Goal: Task Accomplishment & Management: Manage account settings

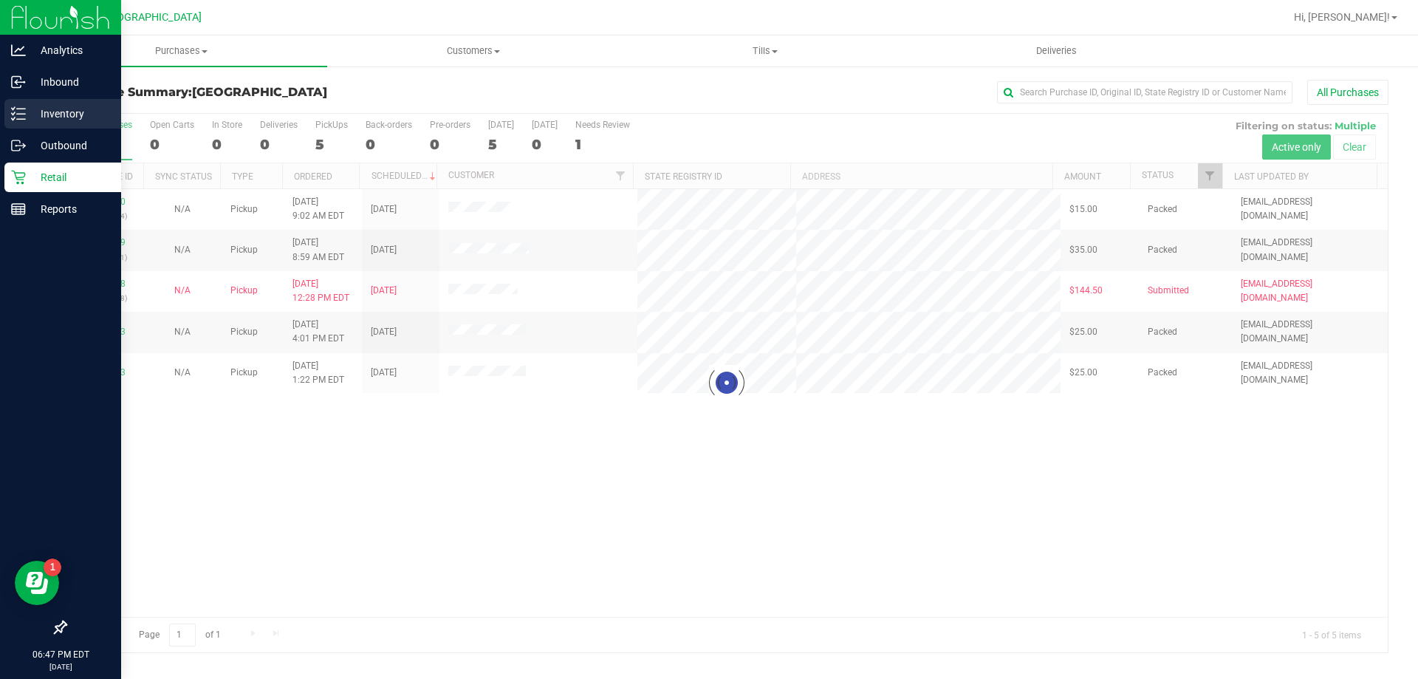
click at [32, 113] on p "Inventory" at bounding box center [70, 114] width 89 height 18
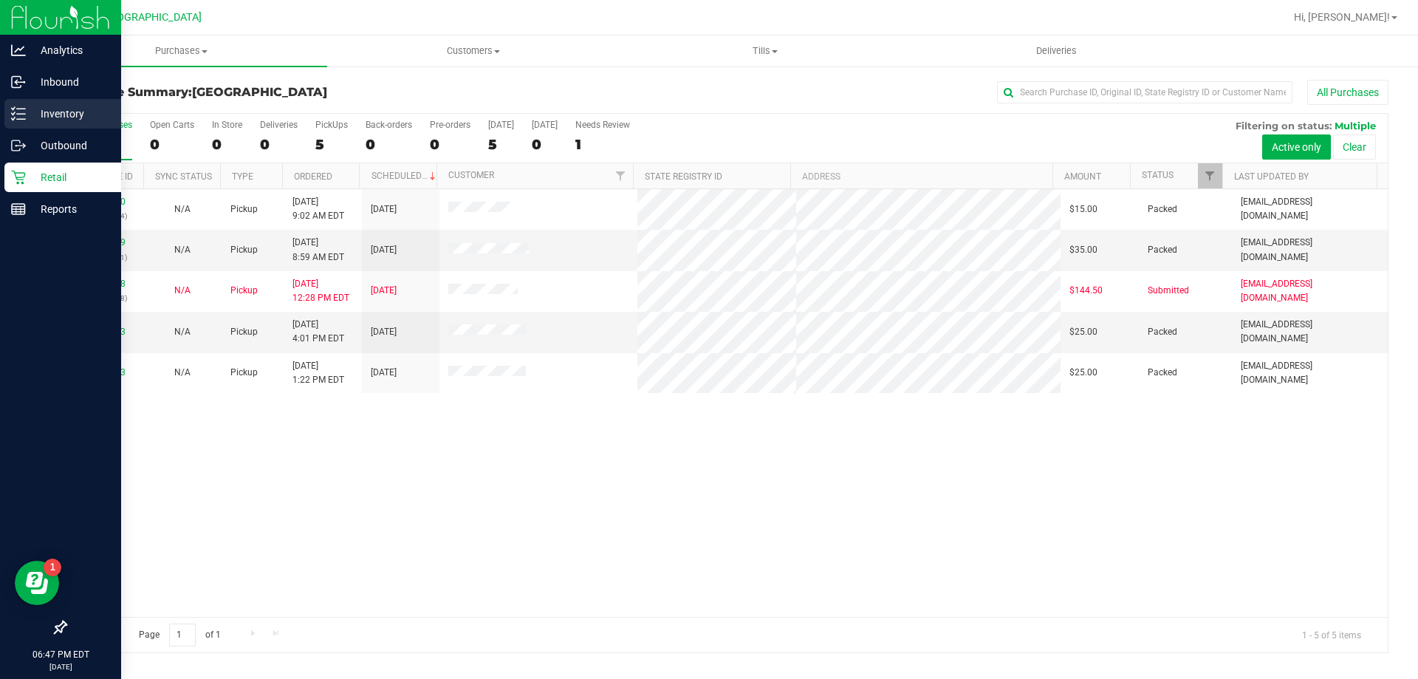
click at [0, 112] on link "Inventory" at bounding box center [60, 115] width 121 height 32
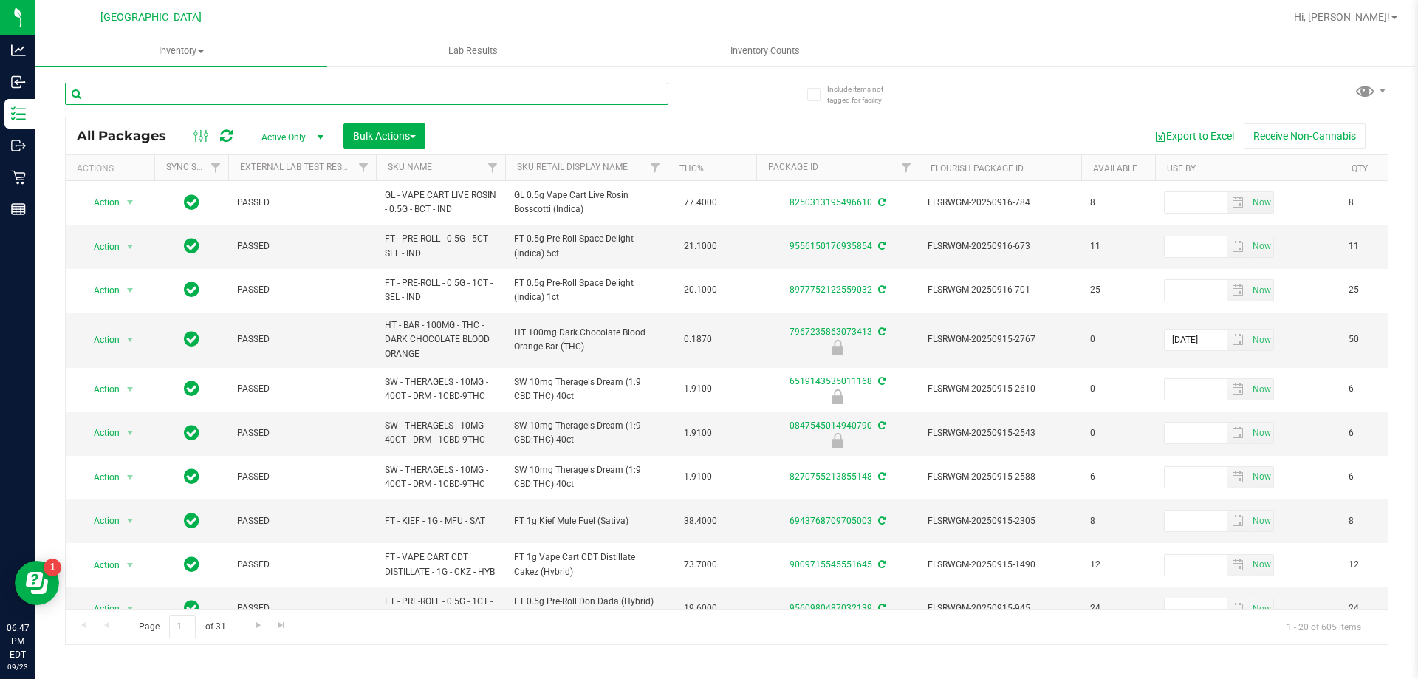
click at [322, 97] on input "text" at bounding box center [366, 94] width 603 height 22
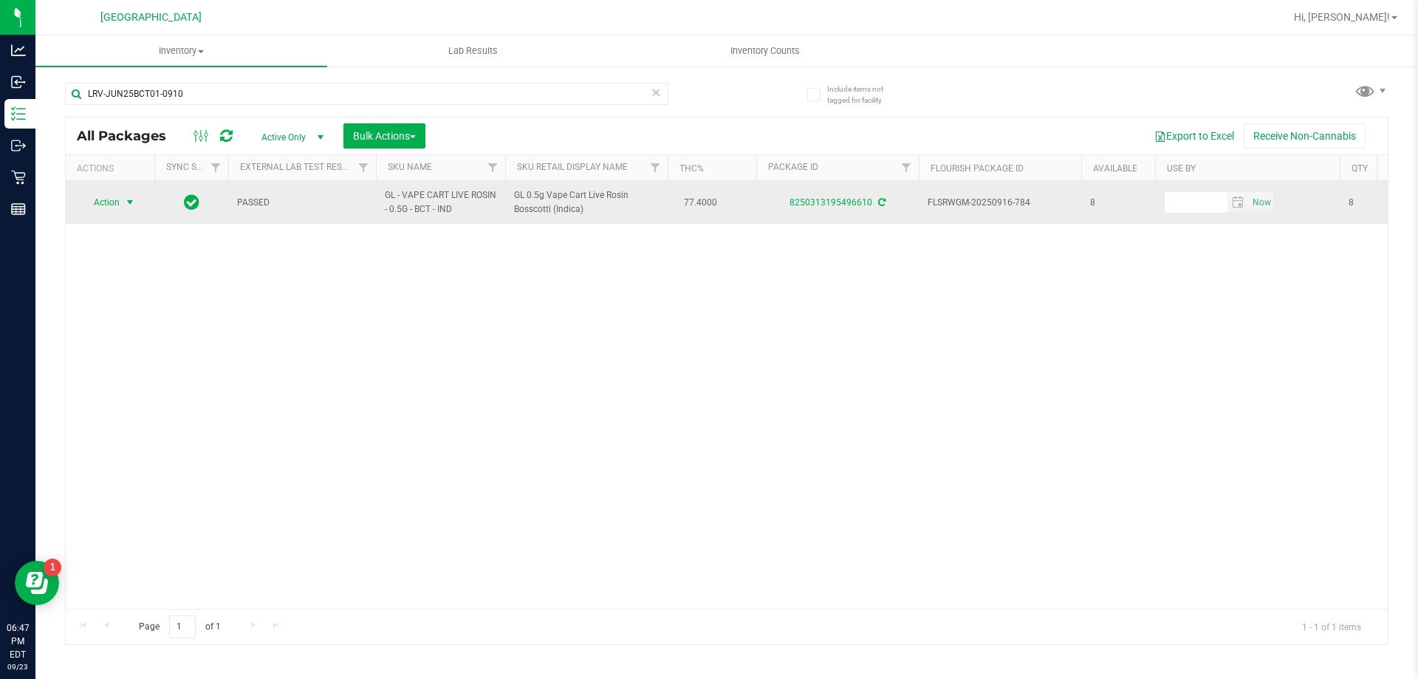
click at [130, 209] on span "select" at bounding box center [130, 202] width 18 height 21
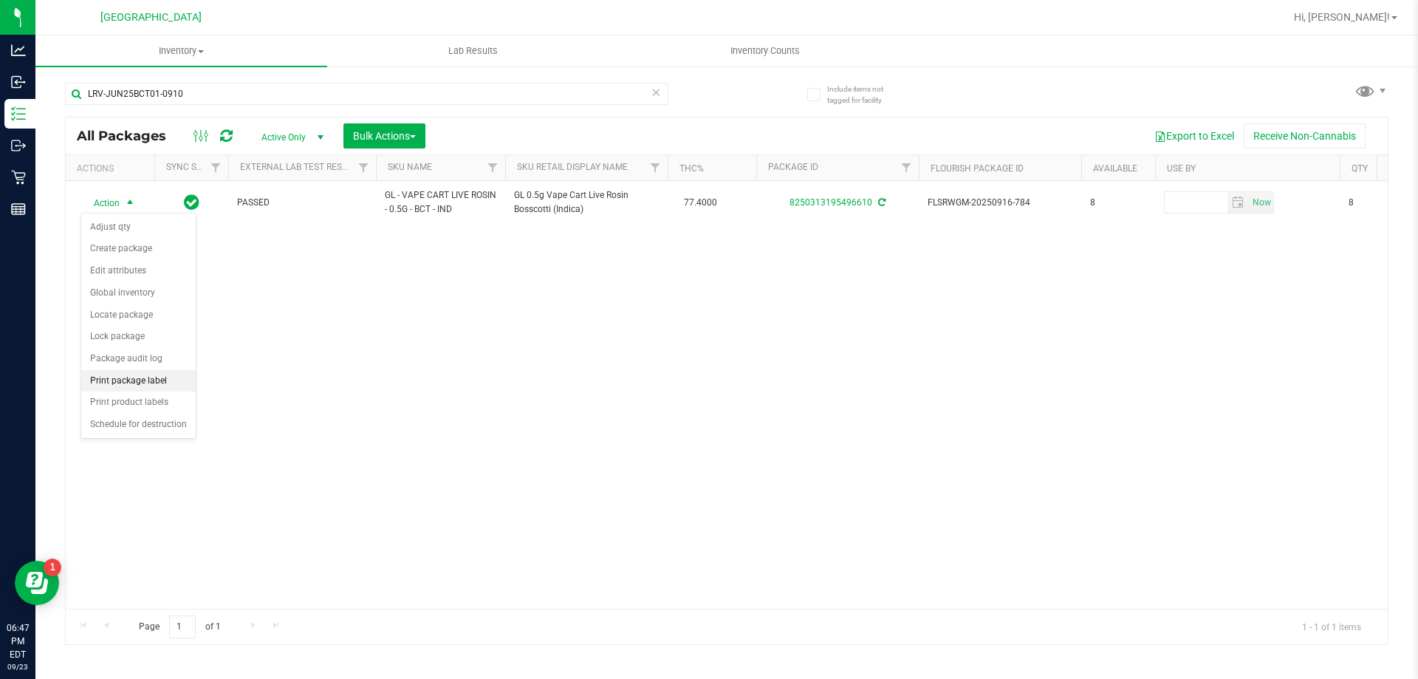
click at [147, 375] on li "Print package label" at bounding box center [138, 381] width 114 height 22
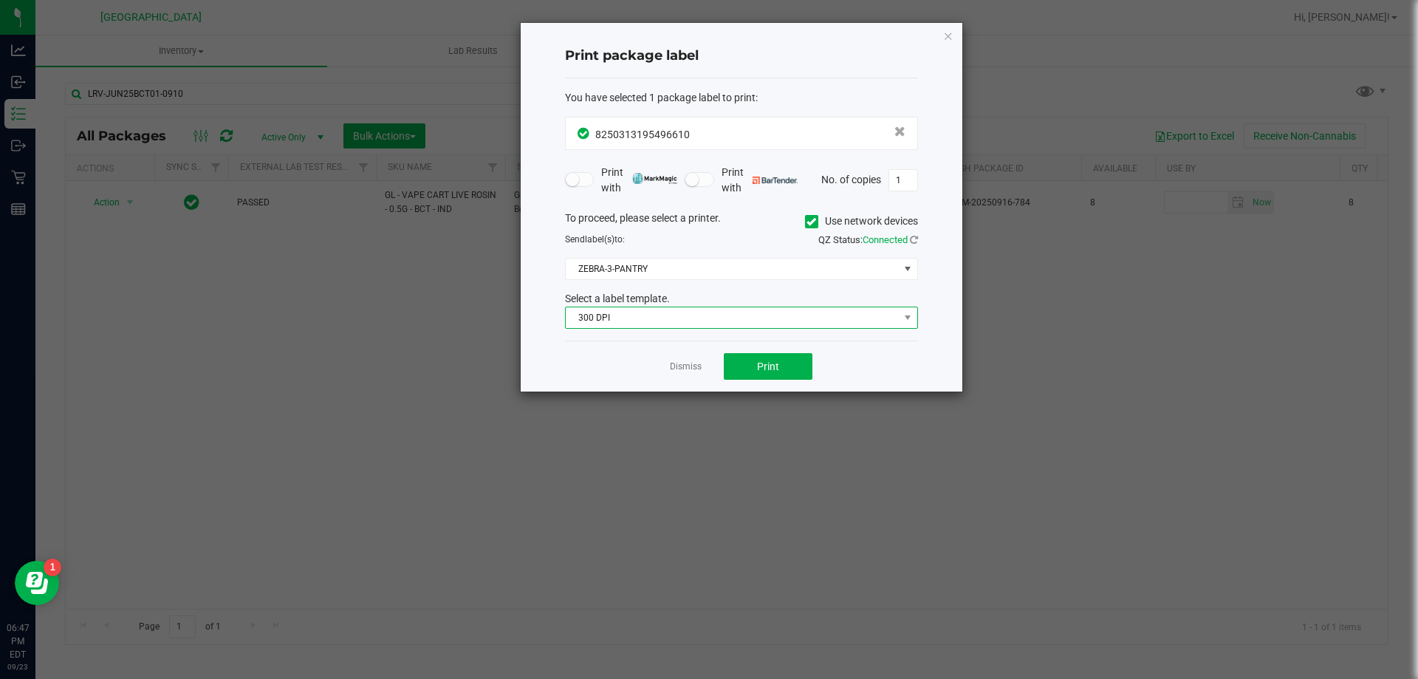
click at [681, 316] on span "300 DPI" at bounding box center [732, 317] width 333 height 21
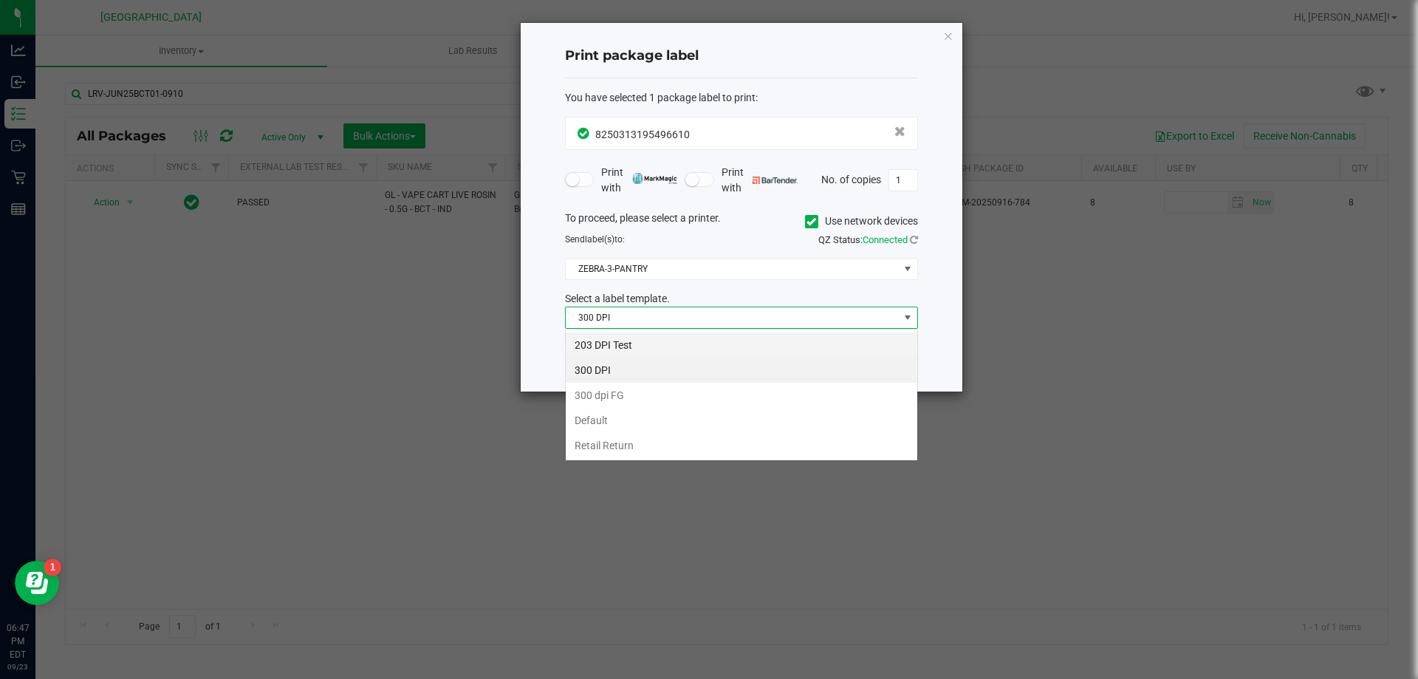
scroll to position [22, 353]
click at [633, 345] on li "203 DPI Test" at bounding box center [742, 344] width 352 height 25
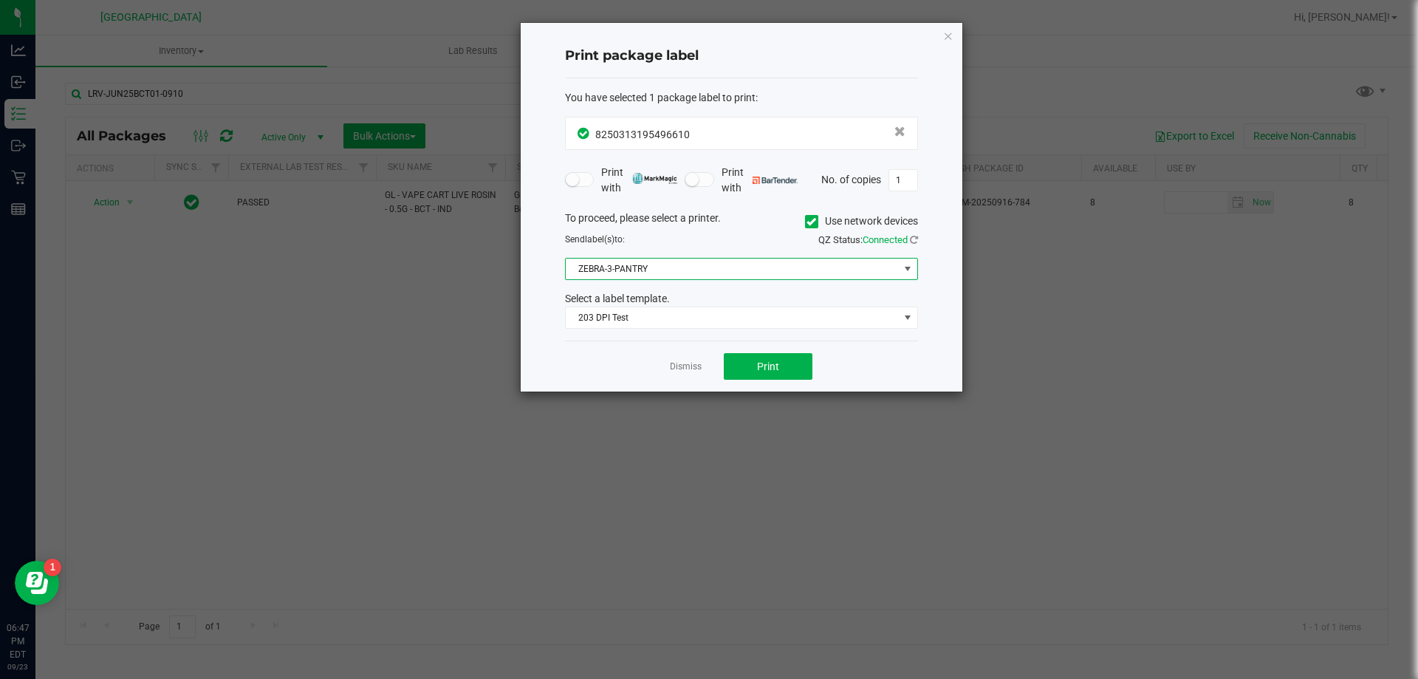
click at [696, 265] on span "ZEBRA-3-PANTRY" at bounding box center [732, 268] width 333 height 21
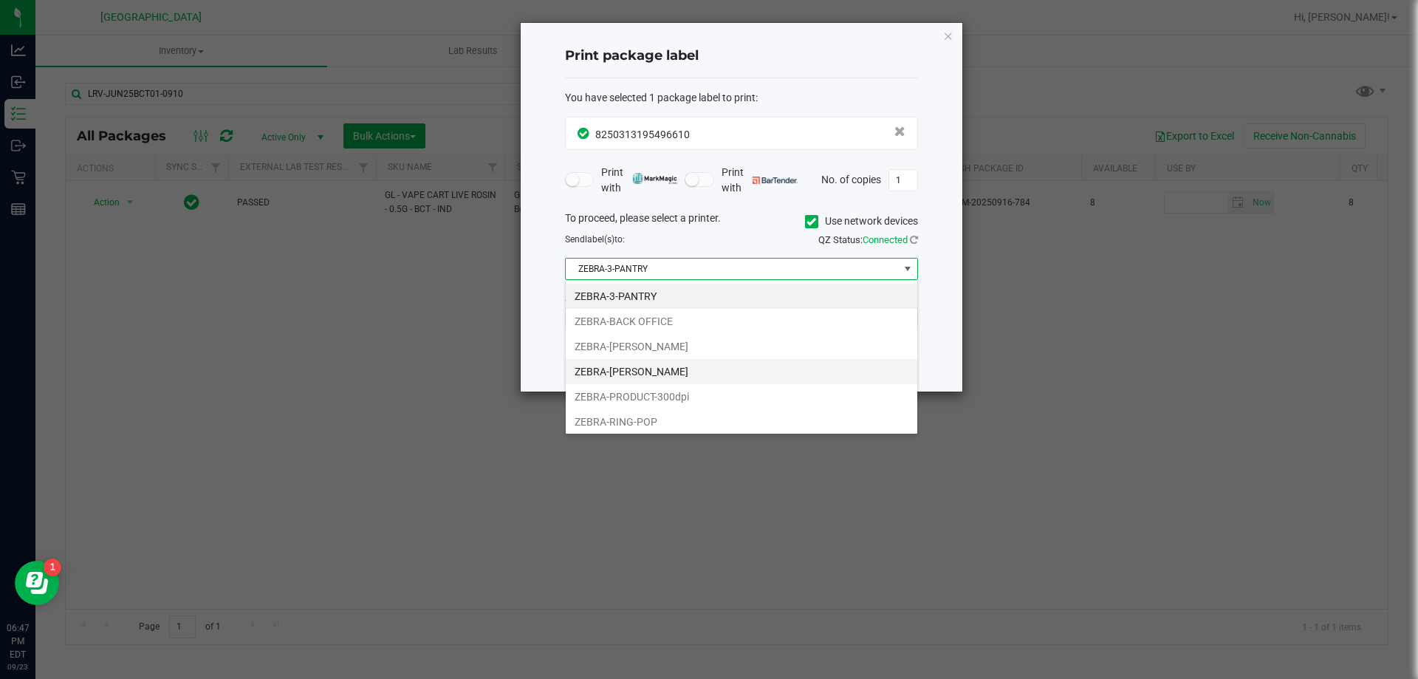
click at [674, 369] on li "ZEBRA-[PERSON_NAME]" at bounding box center [742, 371] width 352 height 25
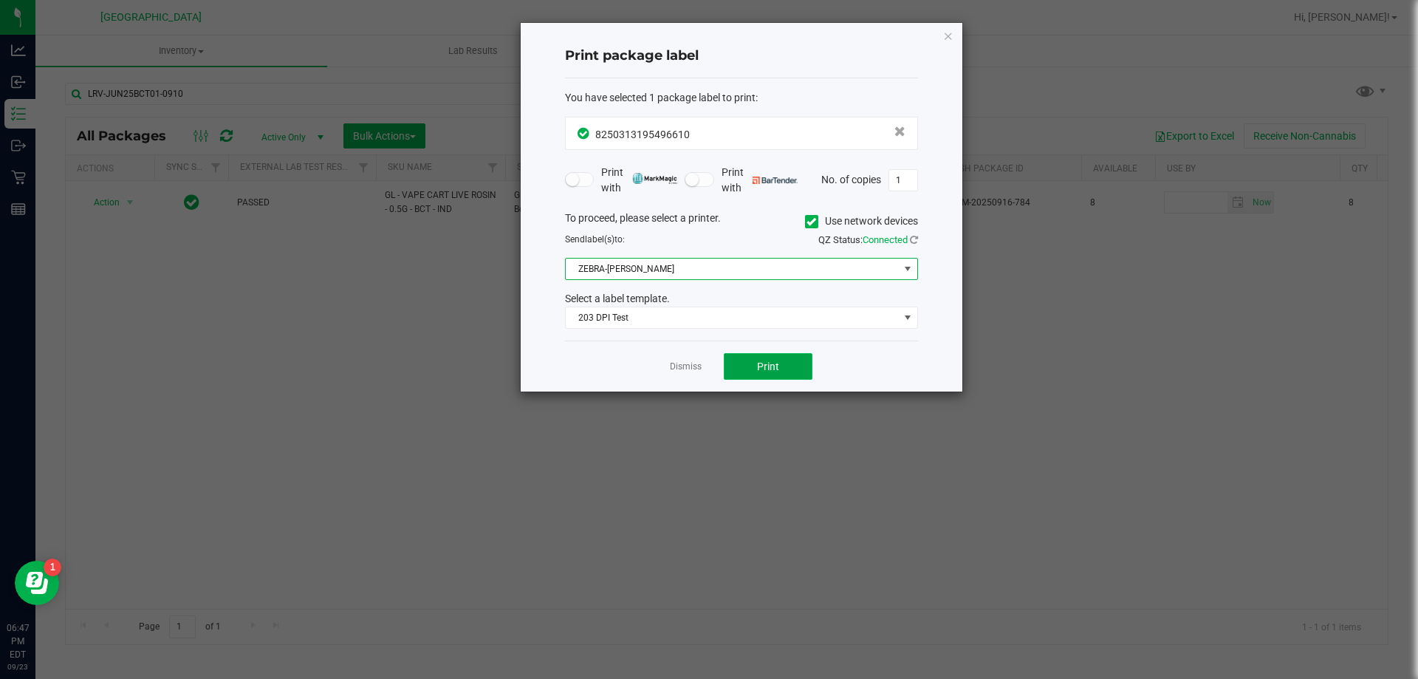
click at [744, 377] on button "Print" at bounding box center [768, 366] width 89 height 27
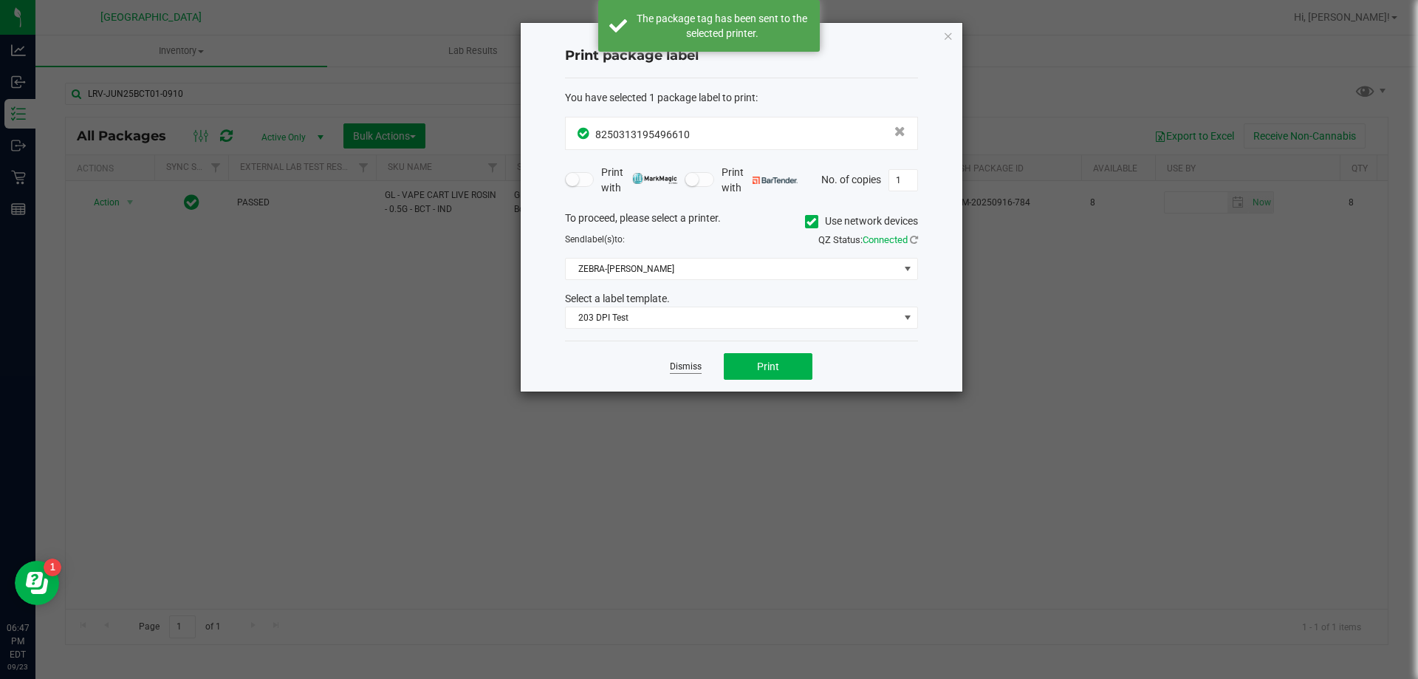
click at [694, 369] on link "Dismiss" at bounding box center [686, 366] width 32 height 13
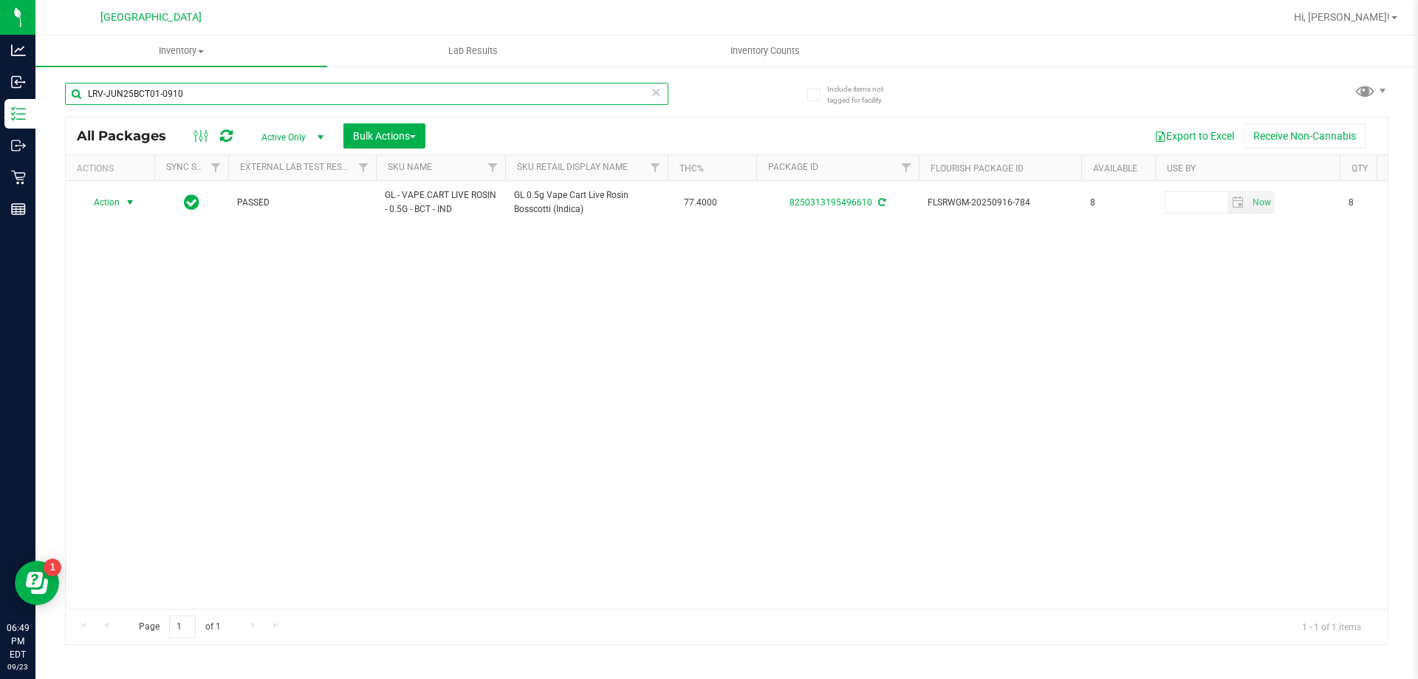
click at [232, 100] on input "LRV-JUN25BCT01-0910" at bounding box center [366, 94] width 603 height 22
type input "L"
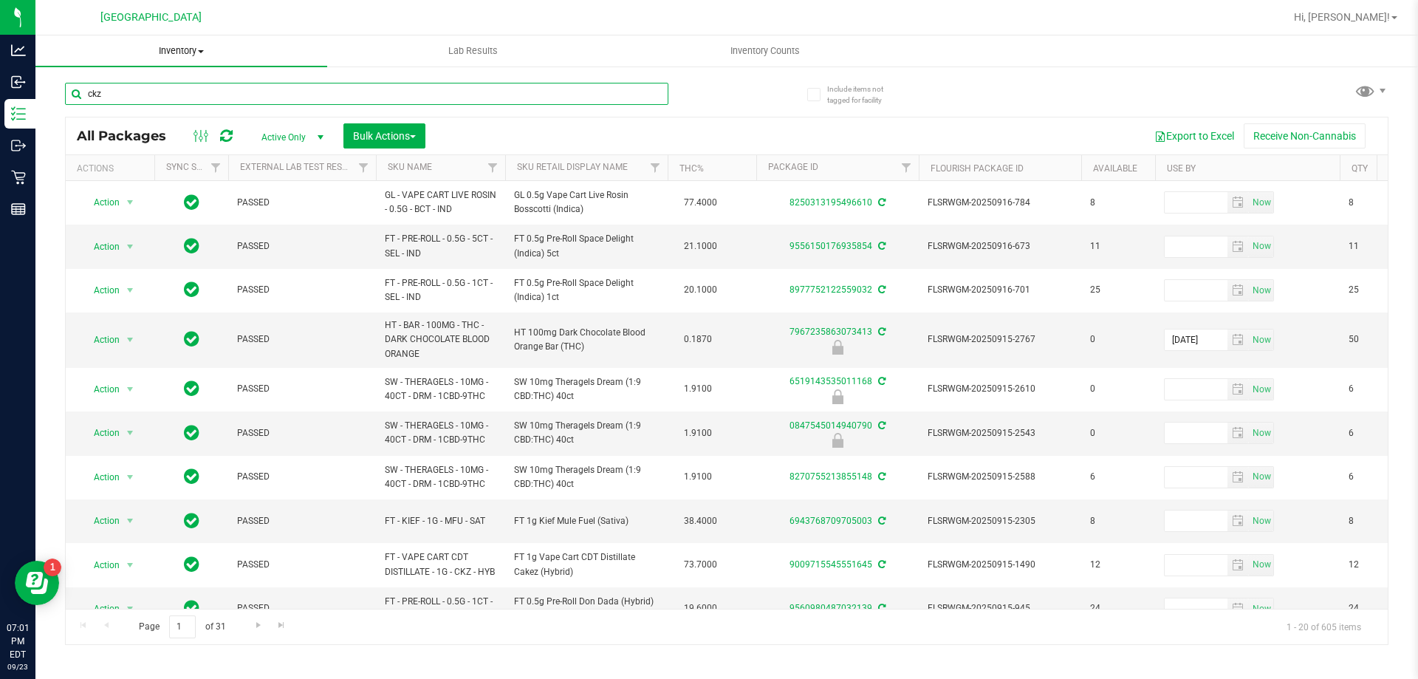
type input "ckz"
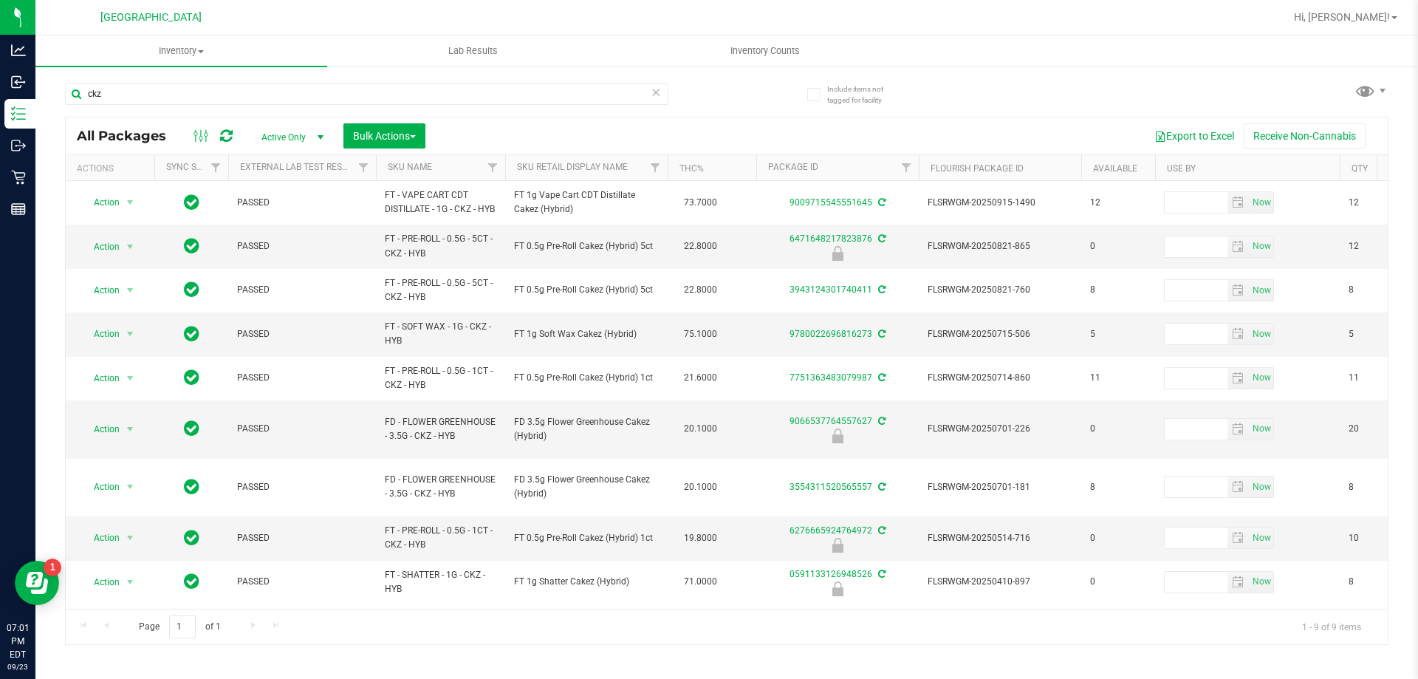
click at [635, 175] on th "Sku Retail Display Name" at bounding box center [586, 168] width 162 height 26
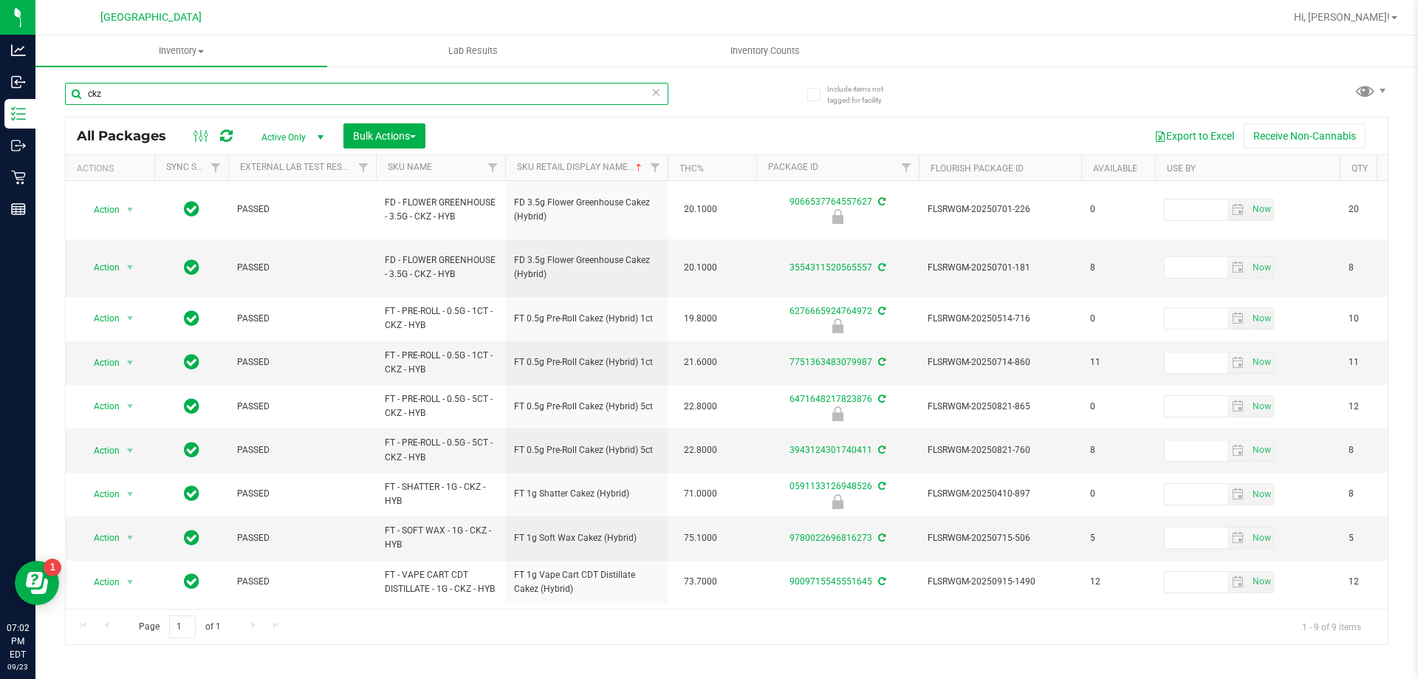
click at [513, 97] on input "ckz" at bounding box center [366, 94] width 603 height 22
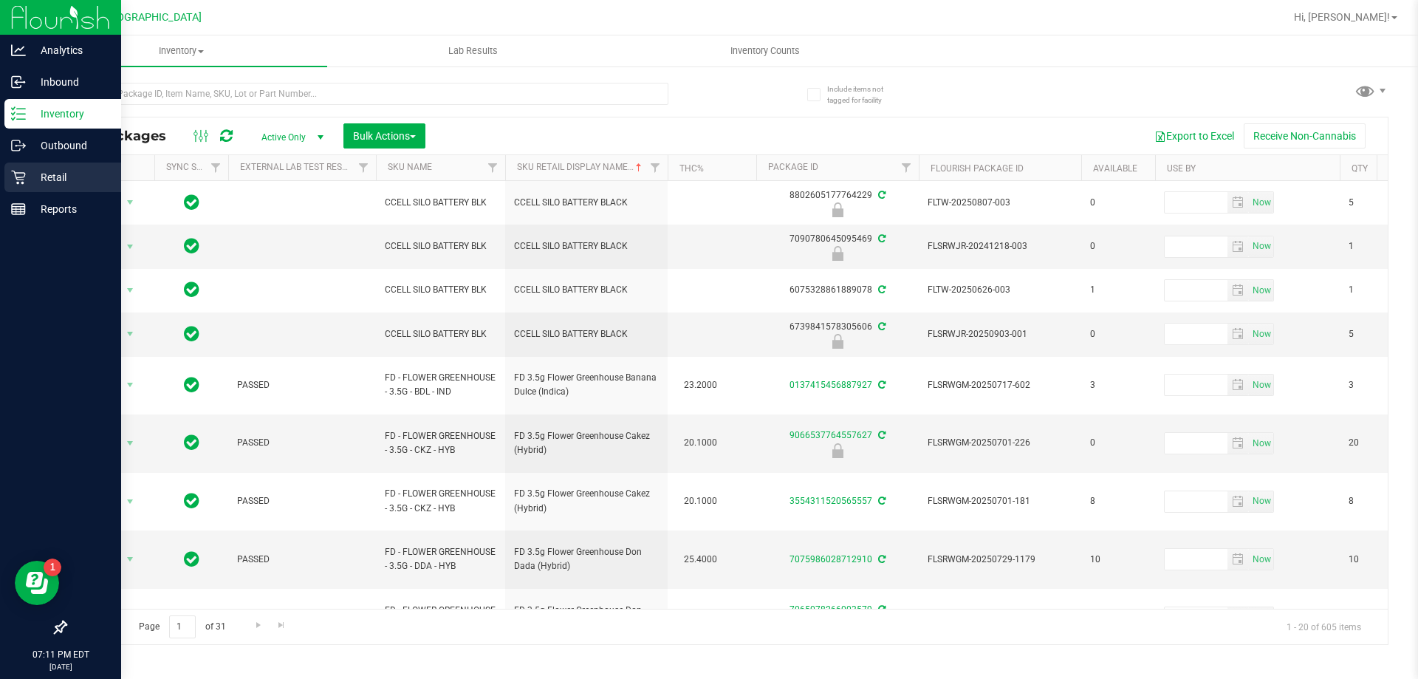
click at [35, 172] on p "Retail" at bounding box center [70, 177] width 89 height 18
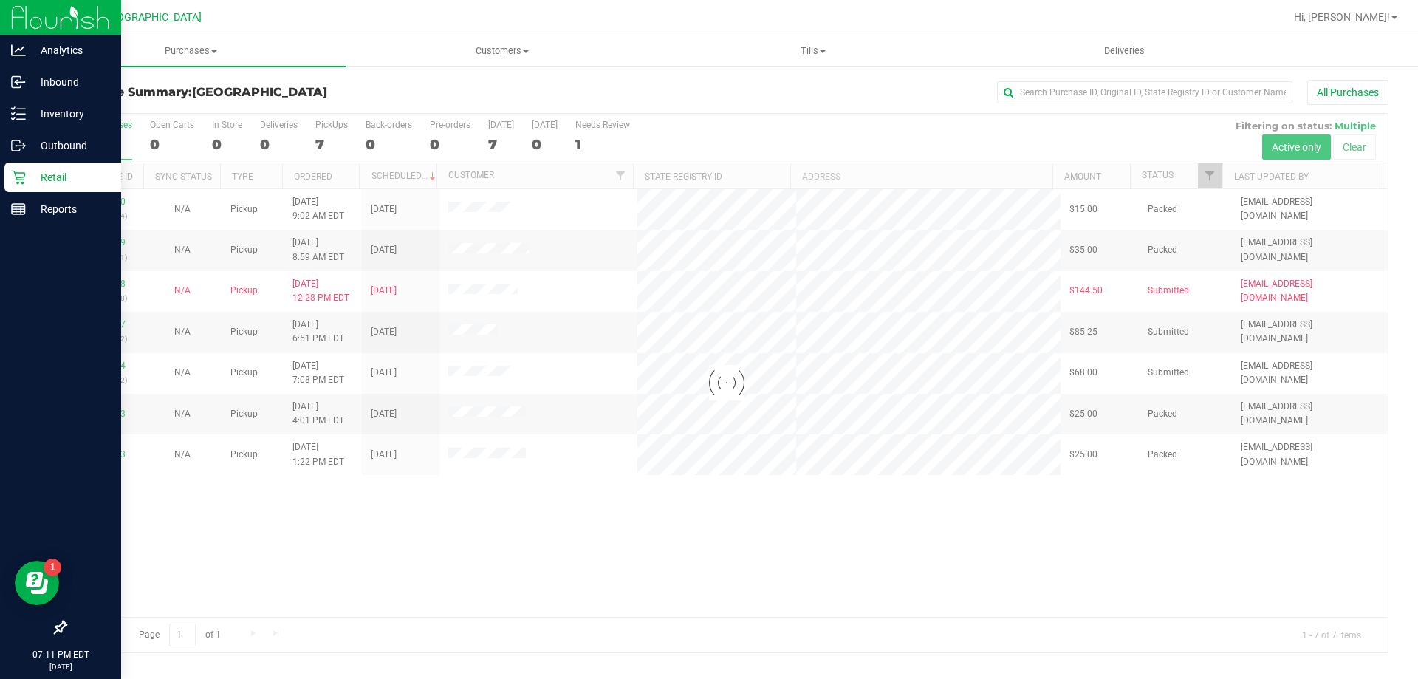
click at [724, 529] on div at bounding box center [727, 383] width 1322 height 538
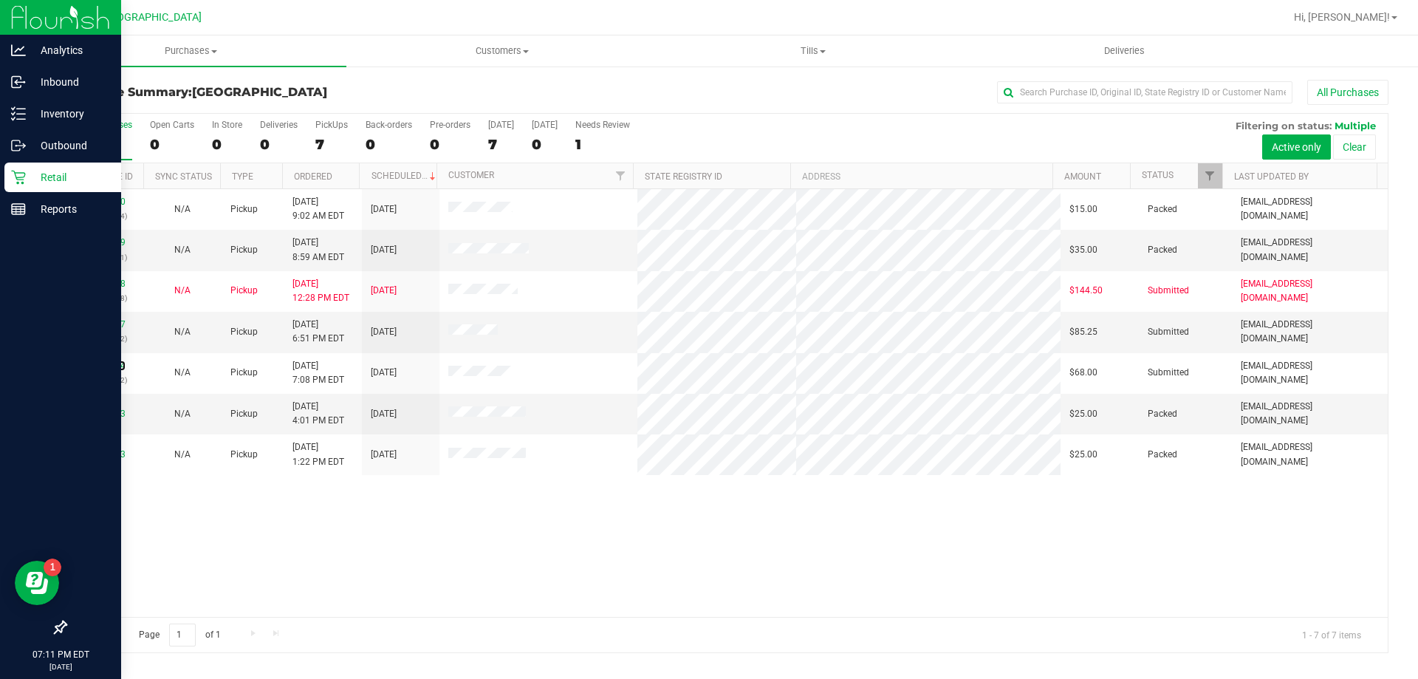
click at [118, 367] on link "11996584" at bounding box center [104, 365] width 41 height 10
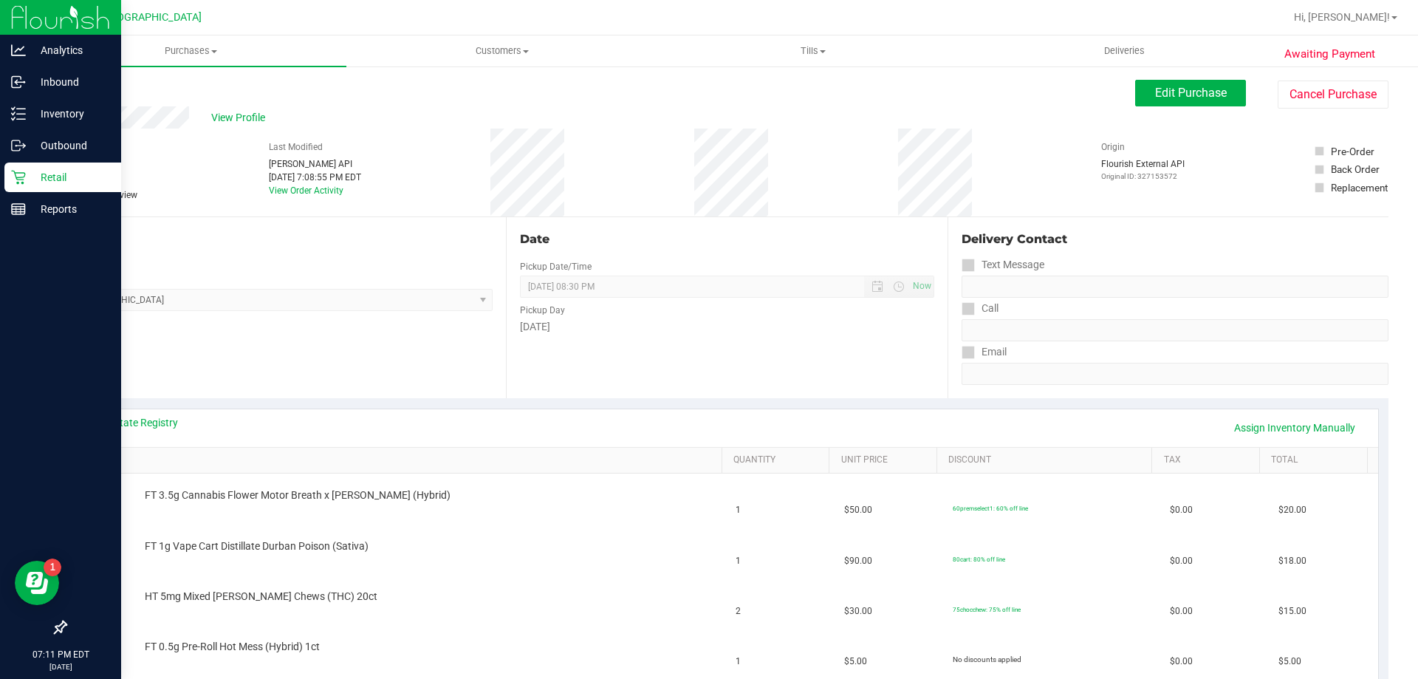
click at [326, 371] on div "Location Pickup Store [GEOGRAPHIC_DATA] WC Select Store [PERSON_NAME][GEOGRAPHI…" at bounding box center [285, 307] width 441 height 181
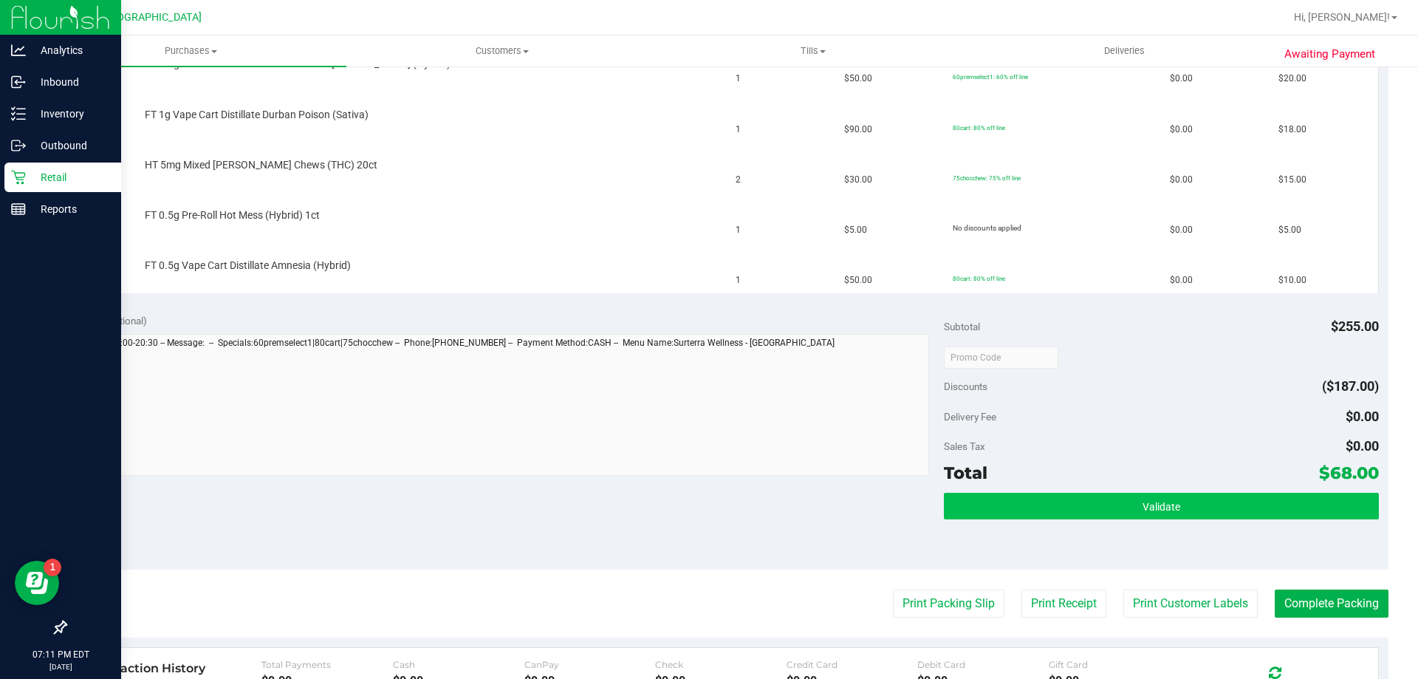
scroll to position [517, 0]
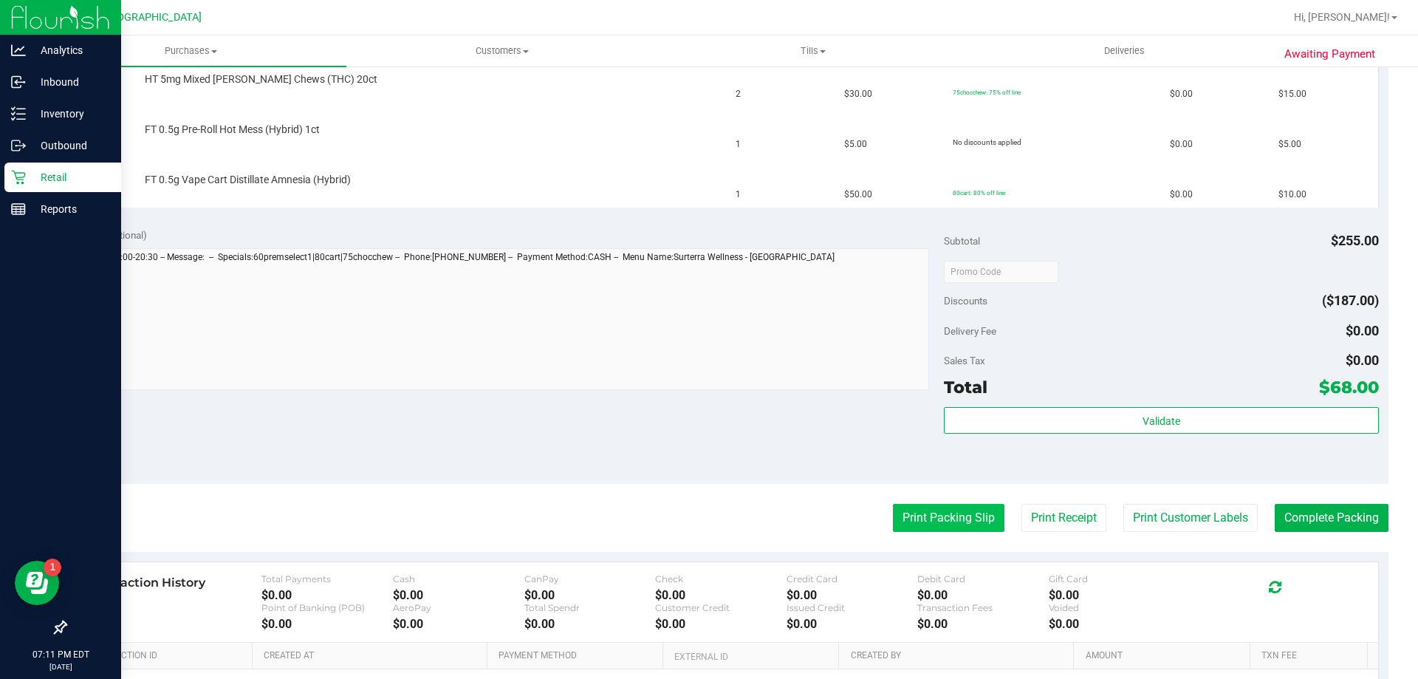
click at [942, 529] on button "Print Packing Slip" at bounding box center [949, 518] width 112 height 28
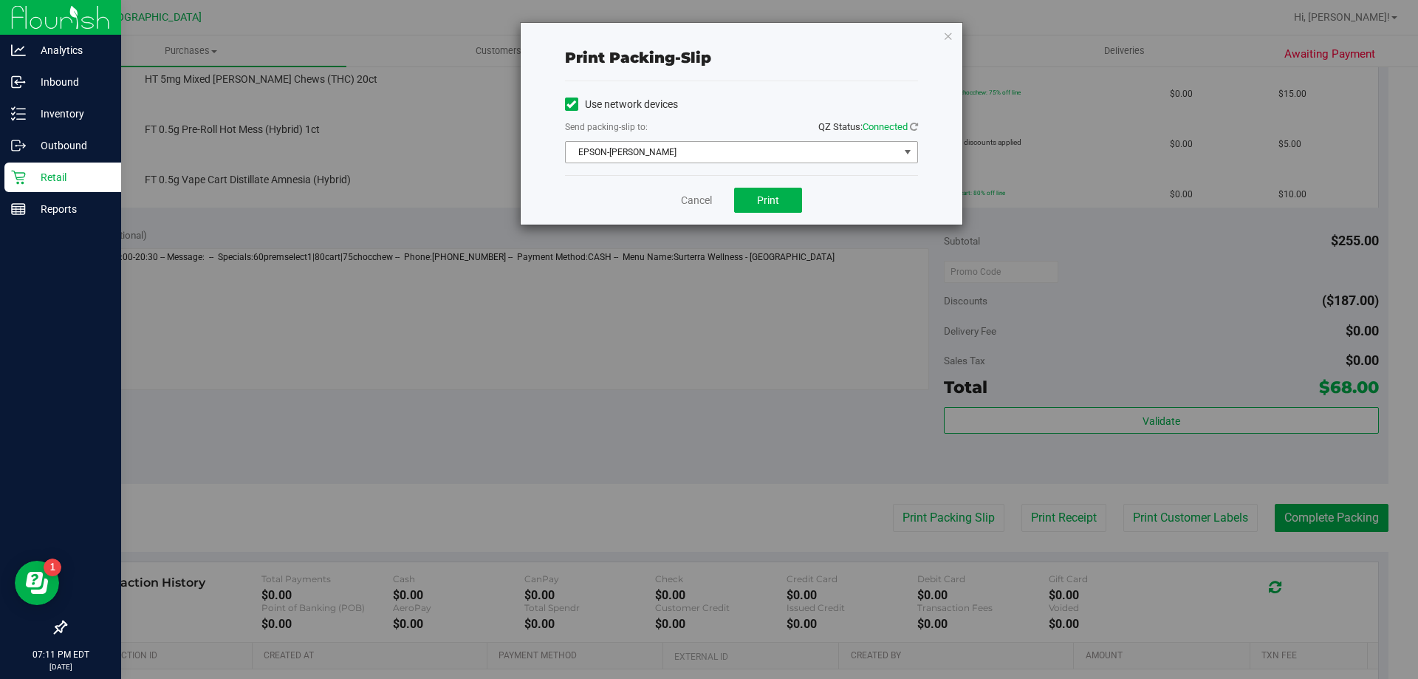
click at [685, 148] on span "EPSON-[PERSON_NAME]" at bounding box center [732, 152] width 333 height 21
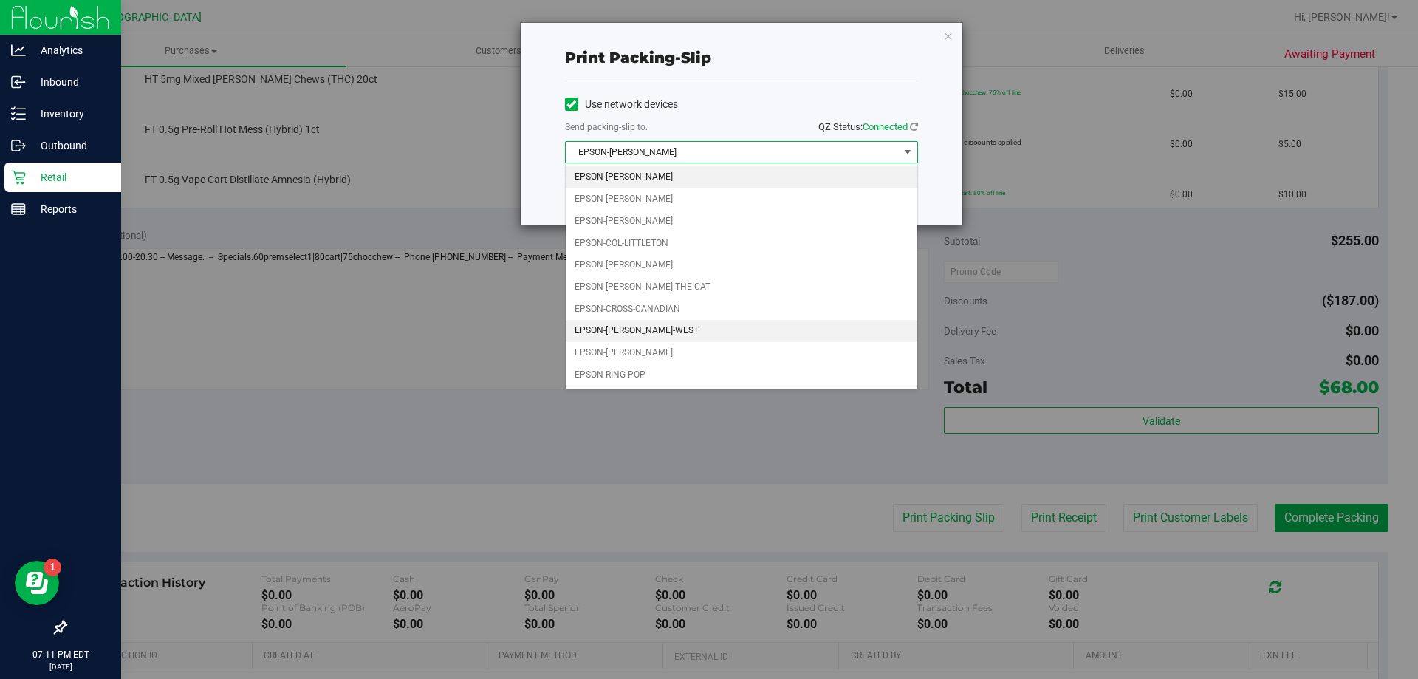
click at [671, 337] on li "EPSON-[PERSON_NAME]-WEST" at bounding box center [742, 331] width 352 height 22
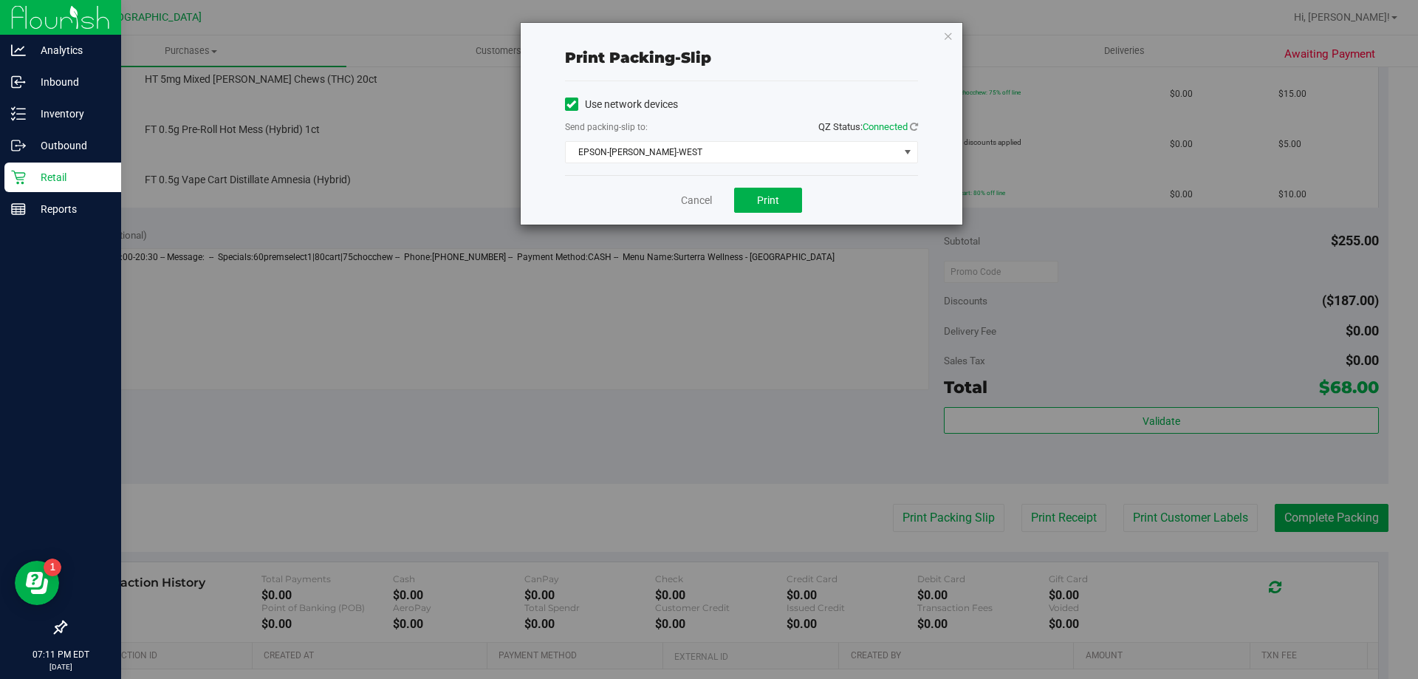
click at [699, 134] on div "Send packing-slip to: QZ Status: Connected" at bounding box center [741, 128] width 353 height 18
click at [695, 151] on span "EPSON-[PERSON_NAME]-WEST" at bounding box center [732, 152] width 333 height 21
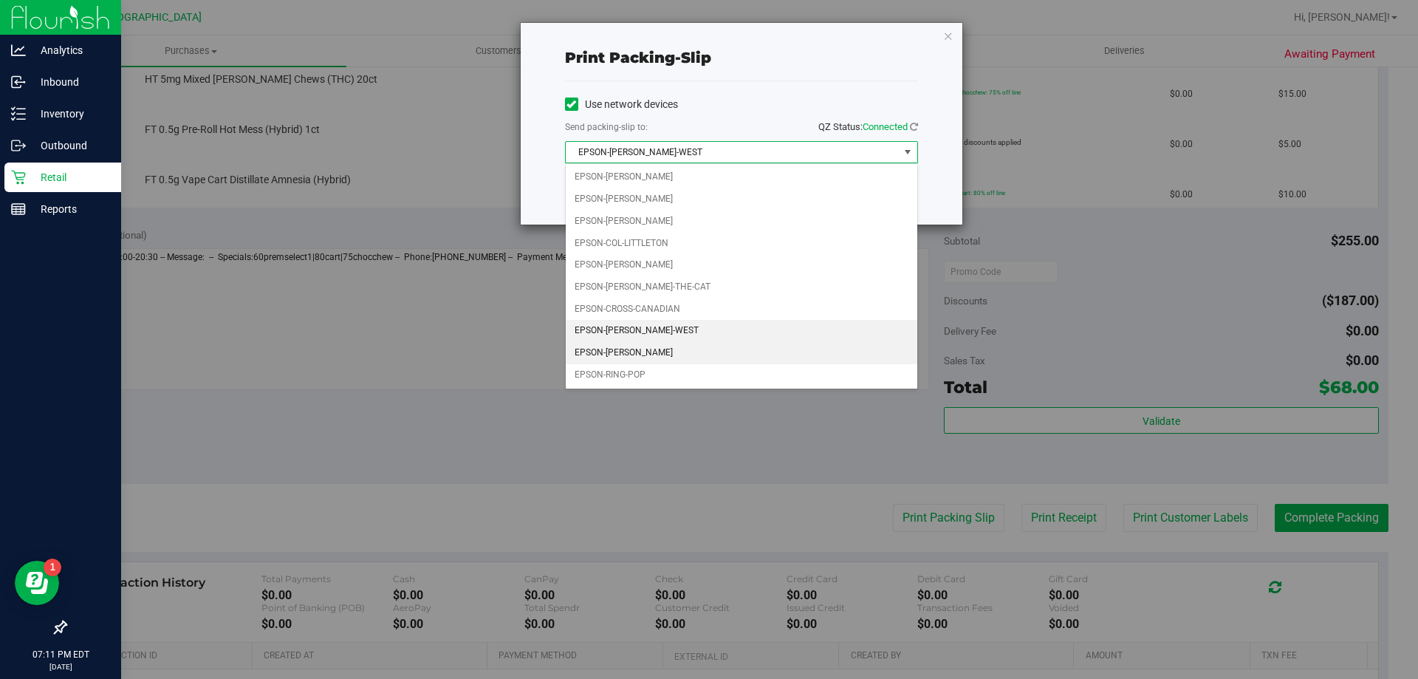
click at [668, 345] on li "EPSON-[PERSON_NAME]" at bounding box center [742, 353] width 352 height 22
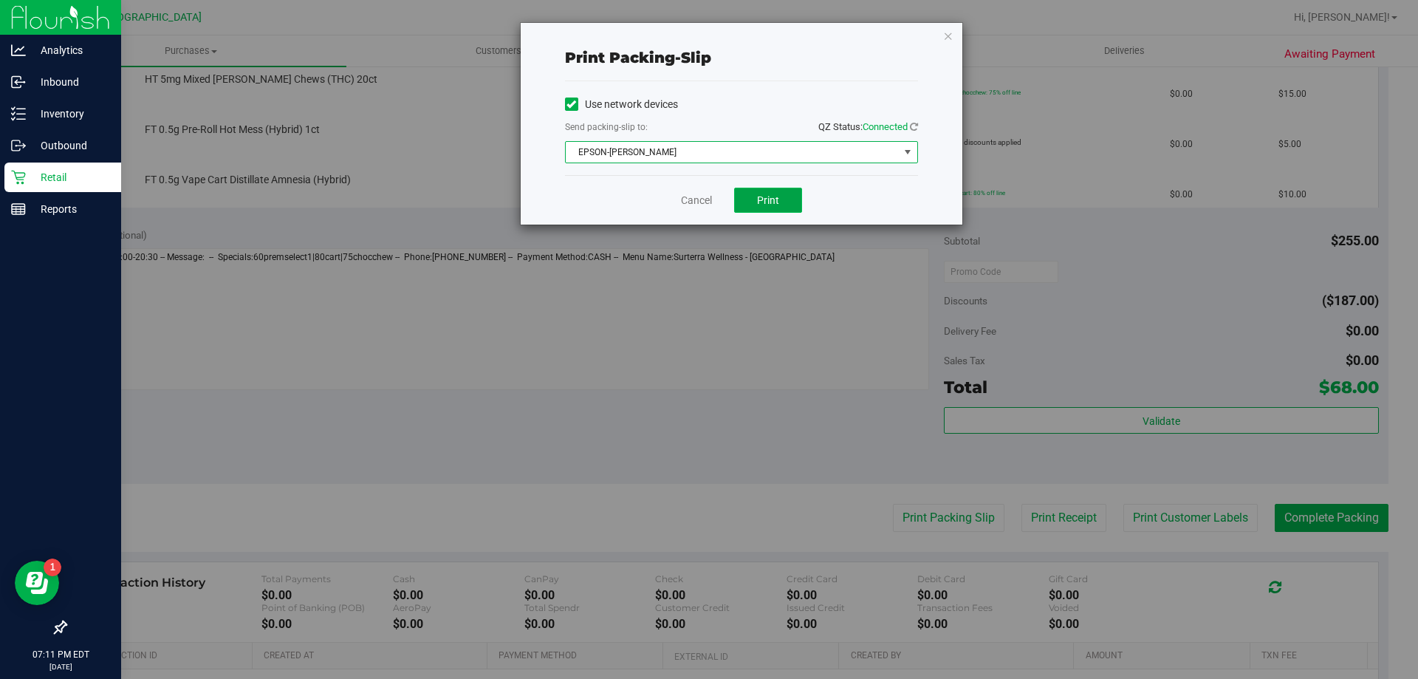
click at [759, 202] on span "Print" at bounding box center [768, 200] width 22 height 12
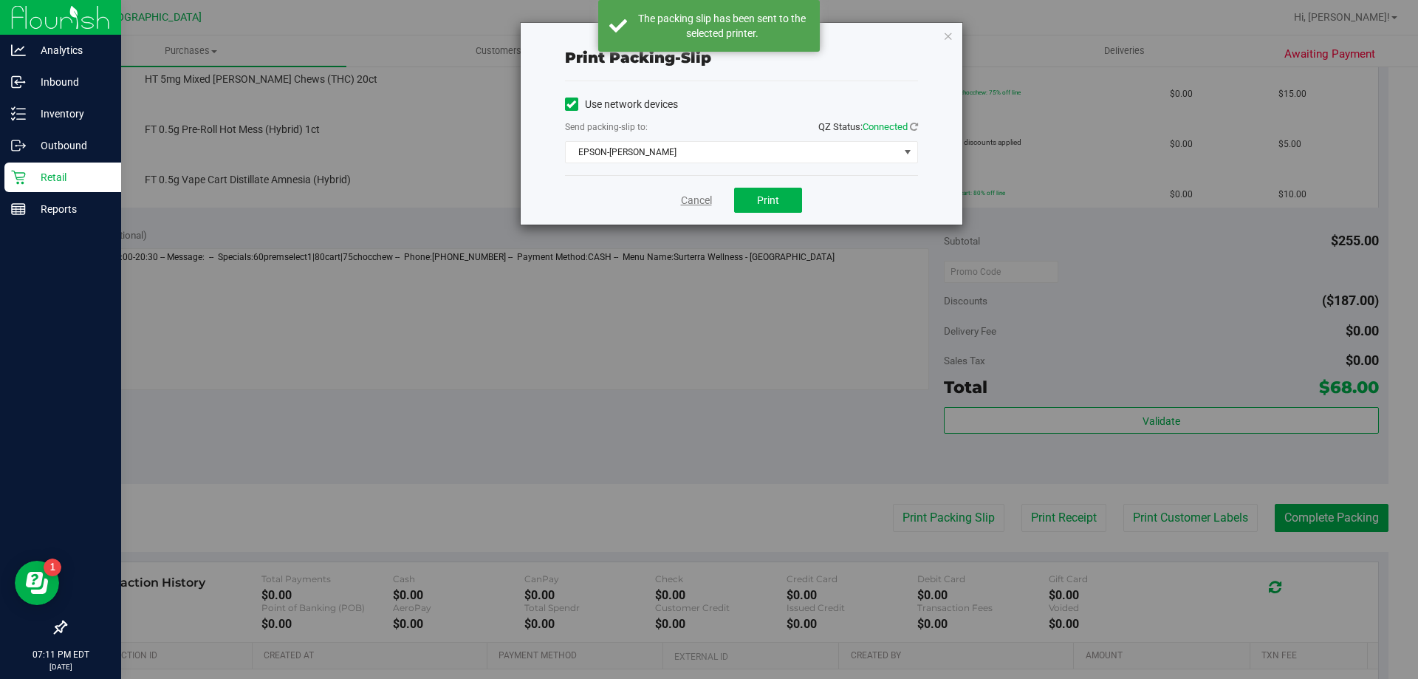
click at [699, 202] on link "Cancel" at bounding box center [696, 201] width 31 height 16
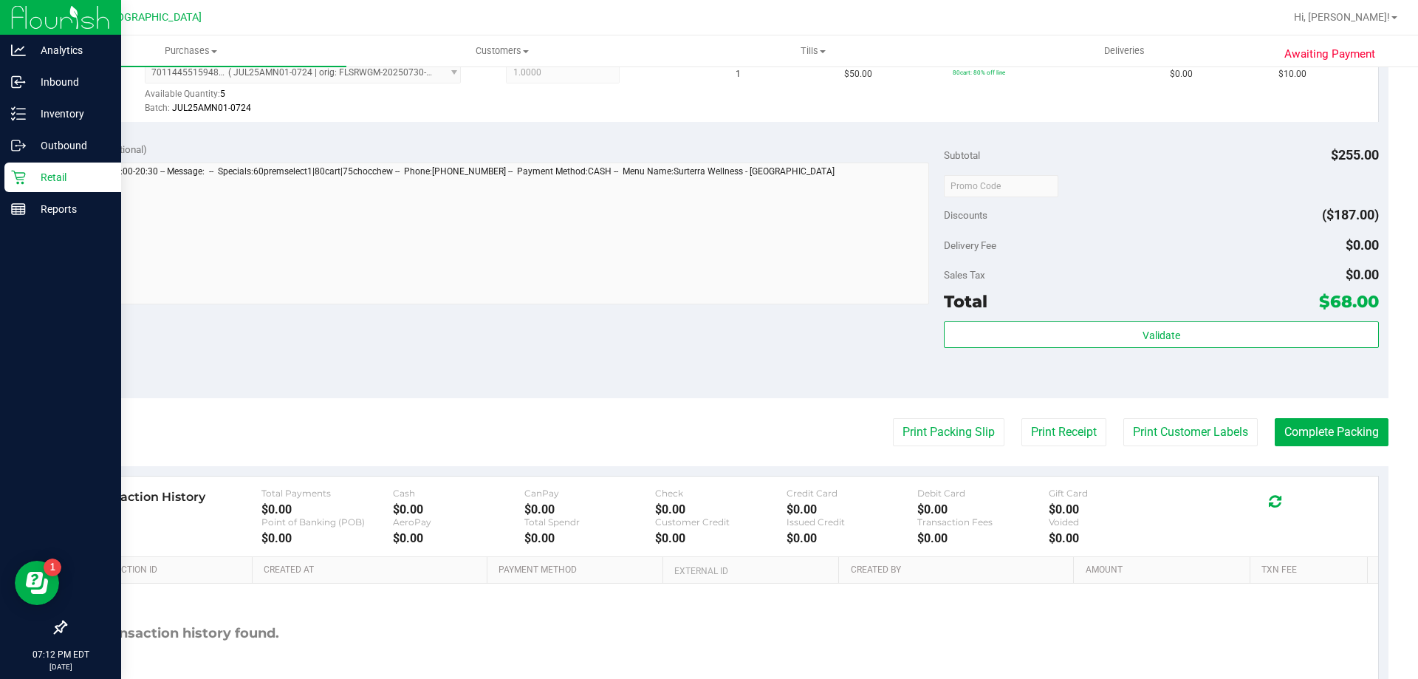
scroll to position [871, 0]
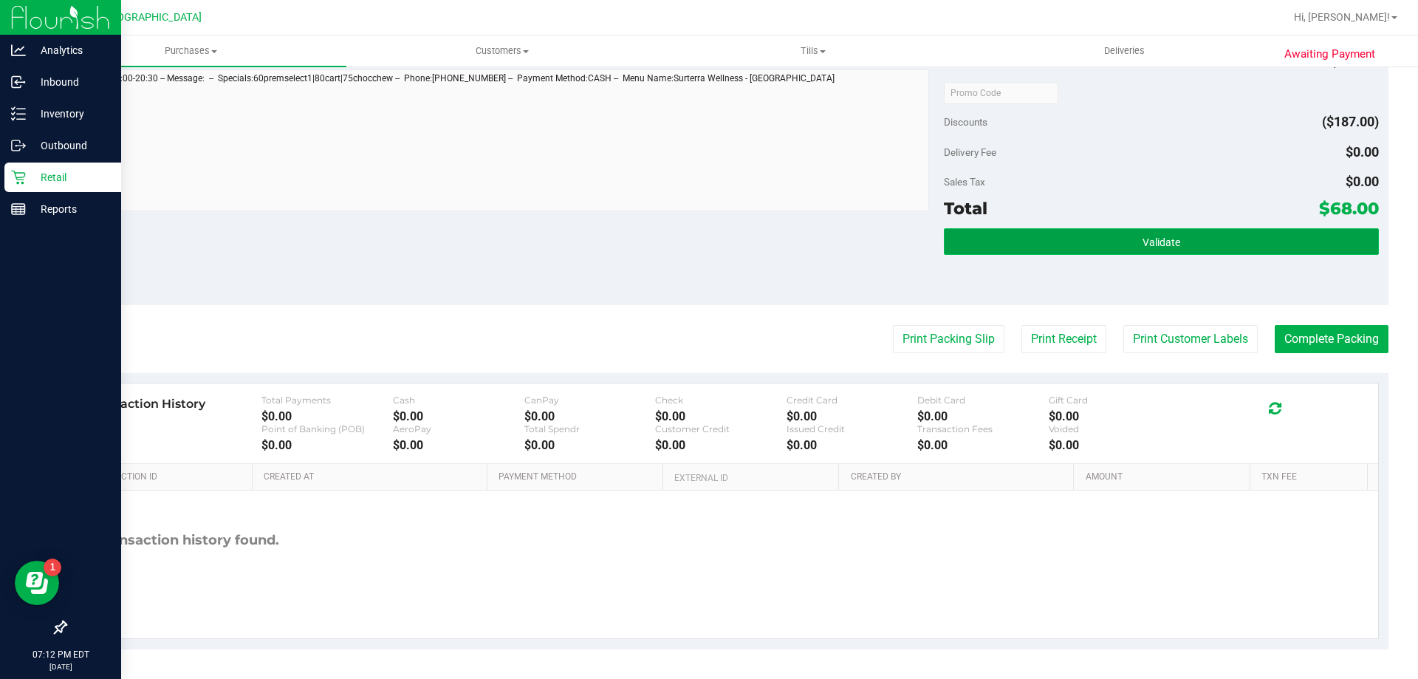
click at [1026, 253] on button "Validate" at bounding box center [1161, 241] width 434 height 27
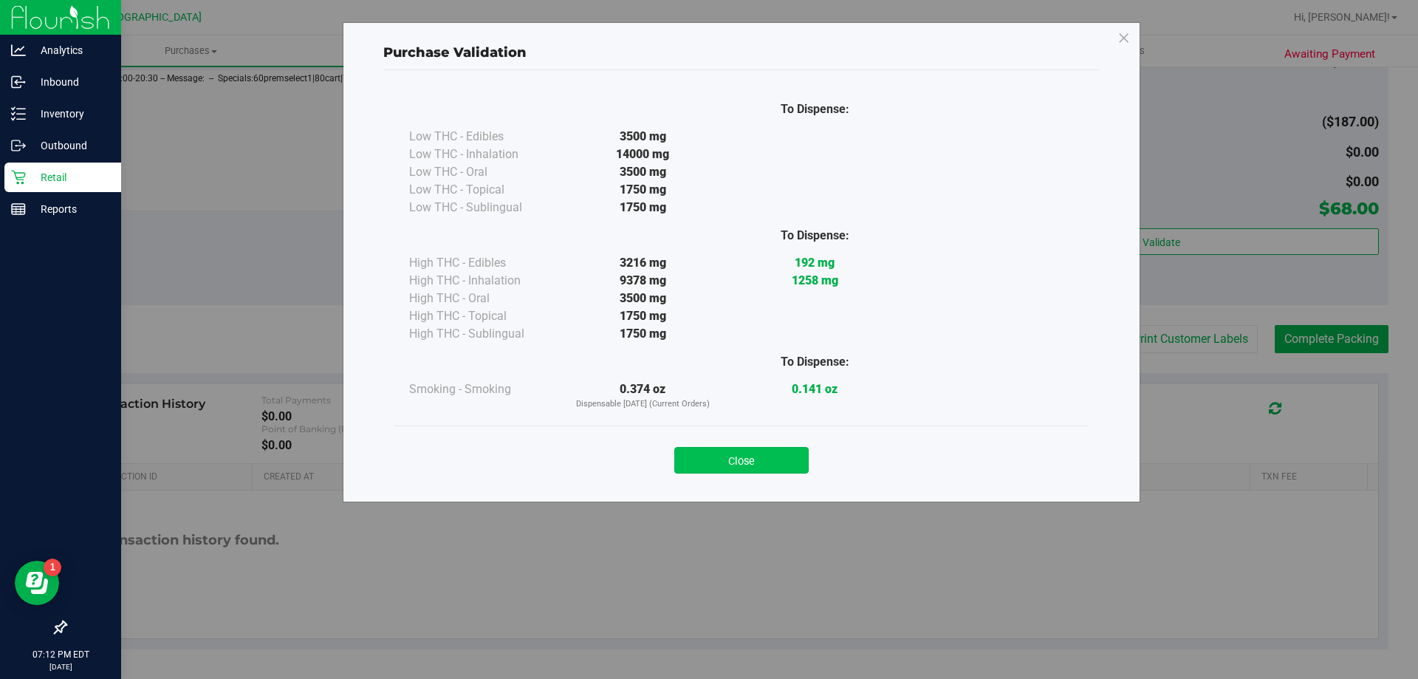
click at [725, 461] on button "Close" at bounding box center [741, 460] width 134 height 27
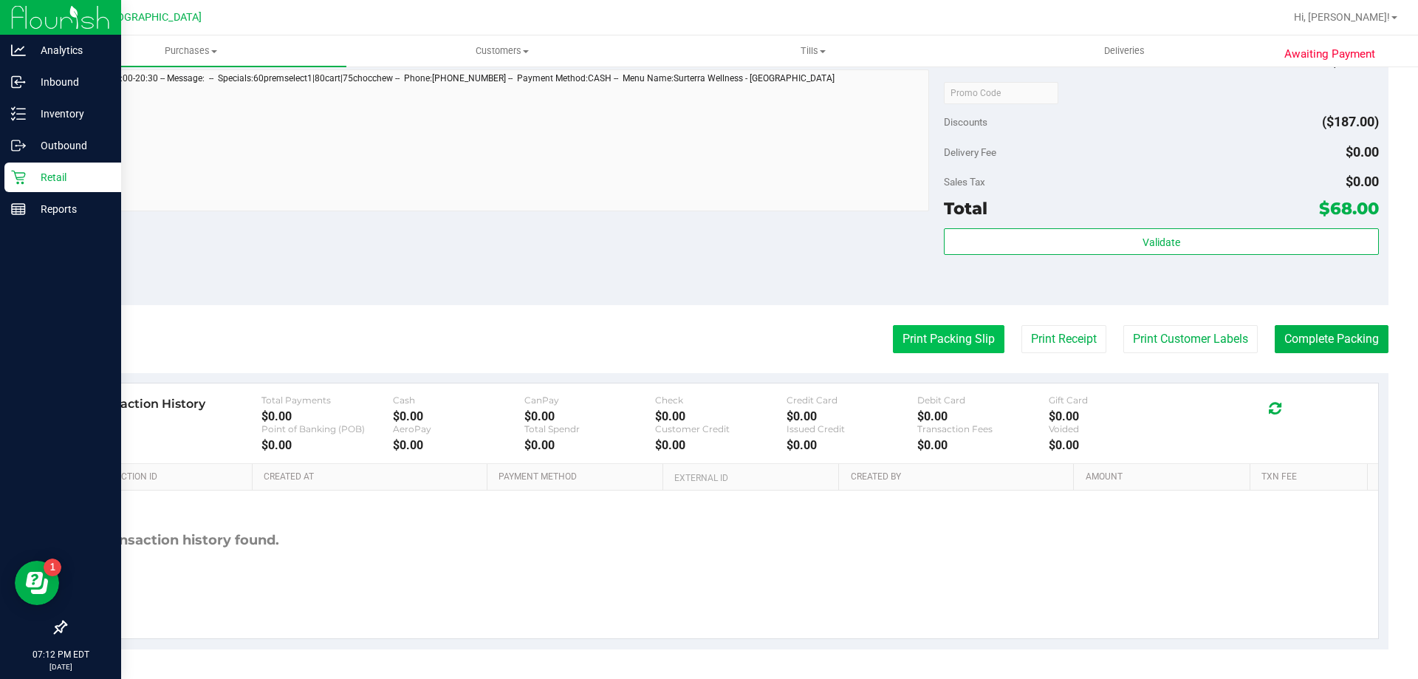
click at [953, 344] on button "Print Packing Slip" at bounding box center [949, 339] width 112 height 28
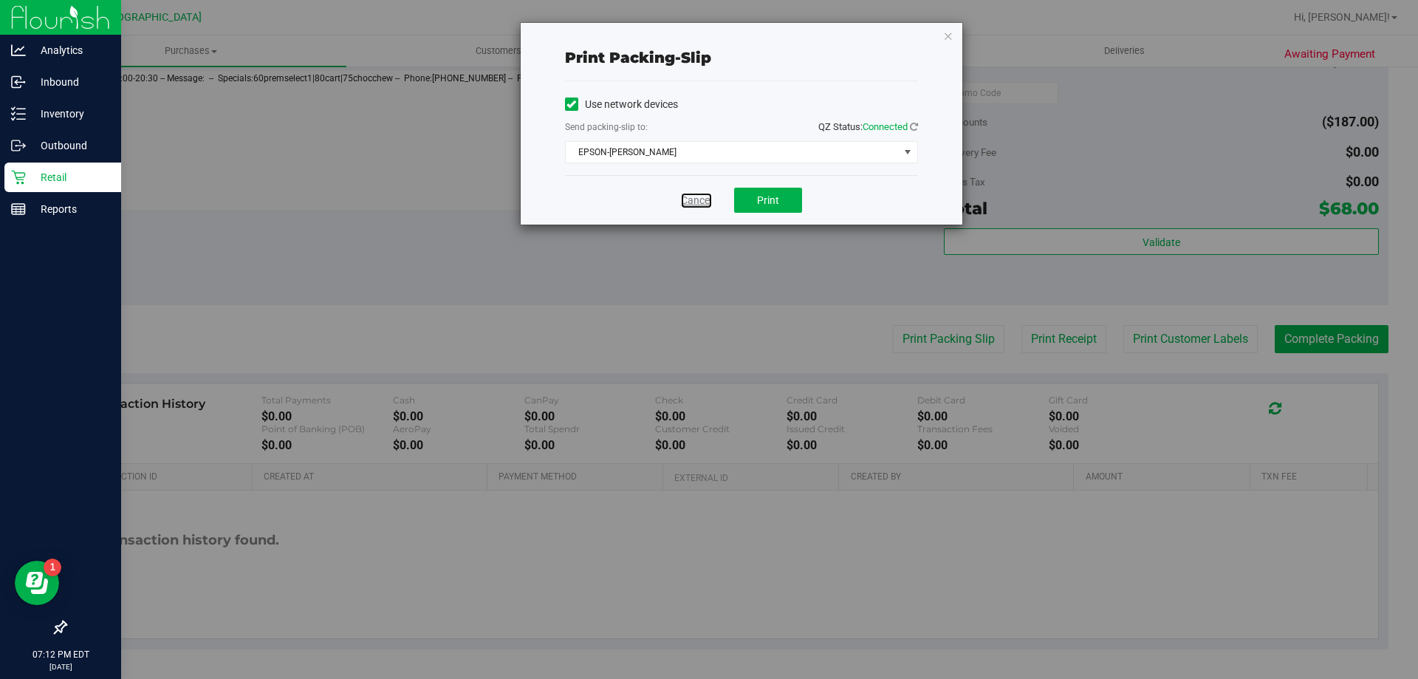
click at [693, 196] on link "Cancel" at bounding box center [696, 201] width 31 height 16
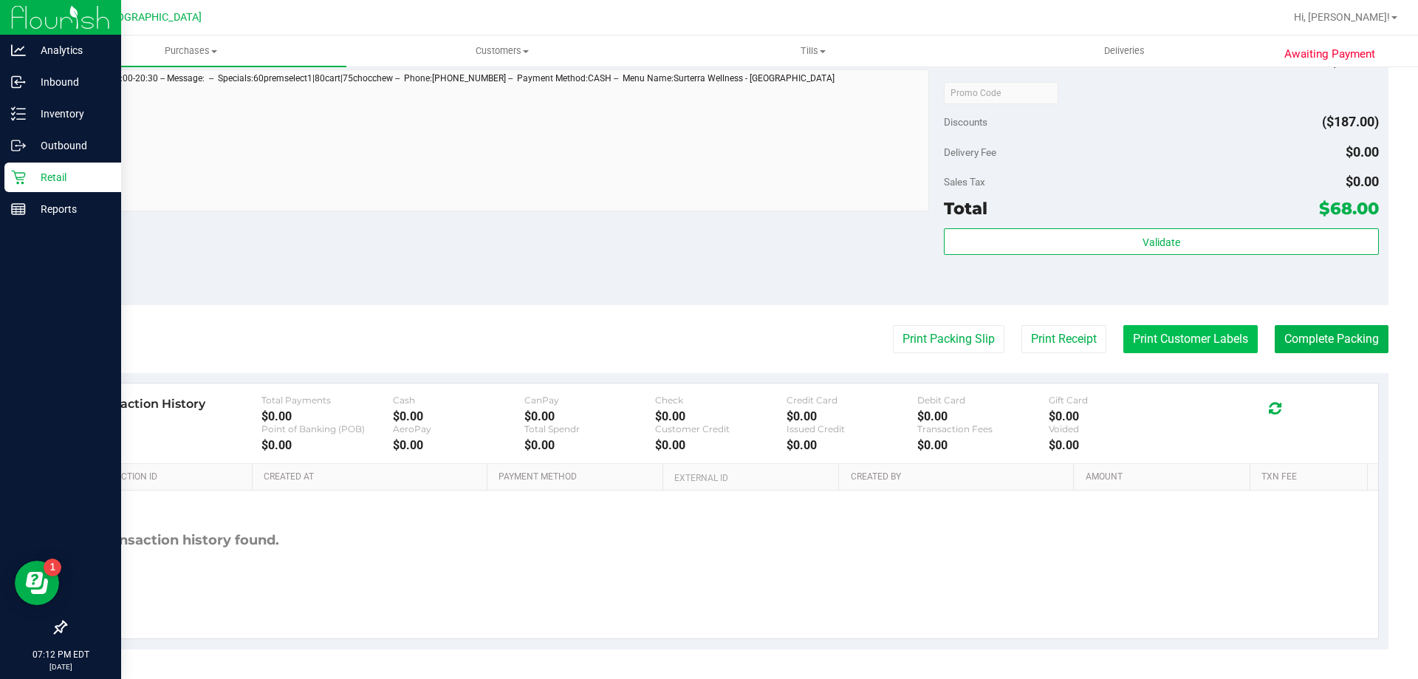
click at [1203, 345] on button "Print Customer Labels" at bounding box center [1190, 339] width 134 height 28
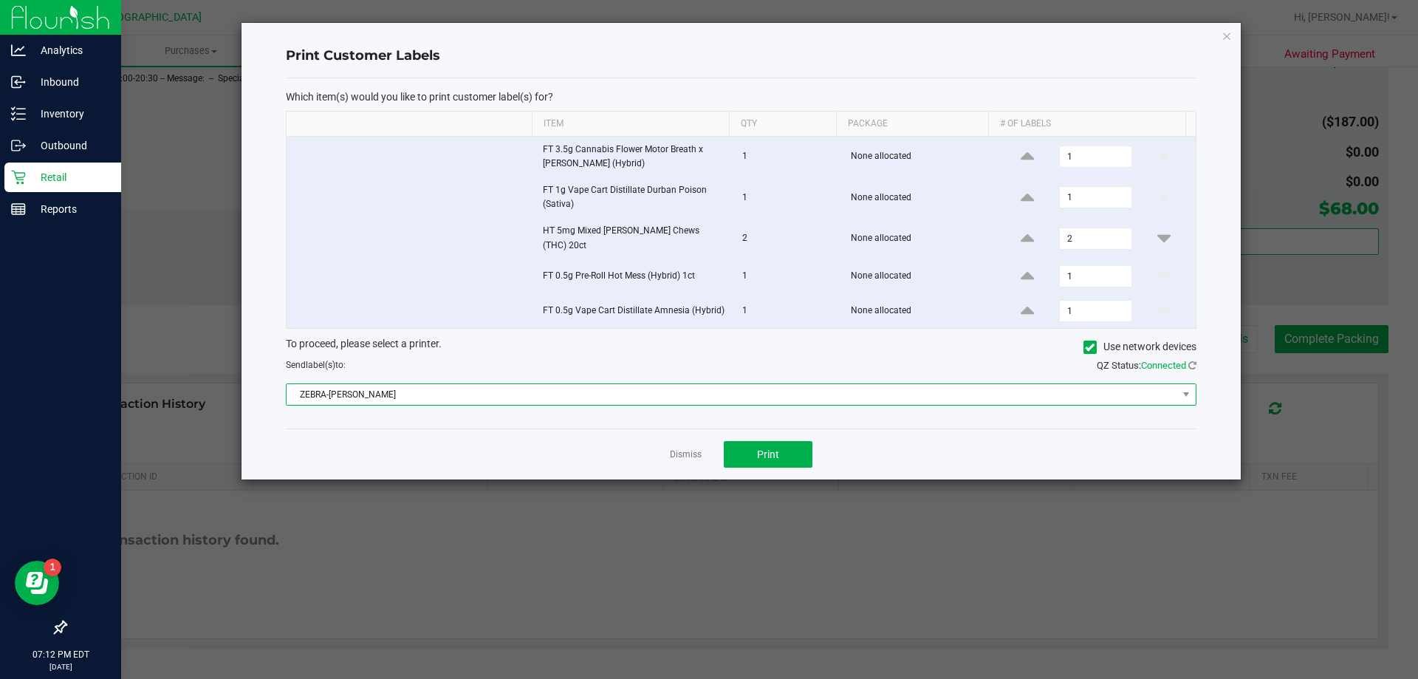
click at [496, 395] on span "ZEBRA-[PERSON_NAME]" at bounding box center [732, 394] width 891 height 21
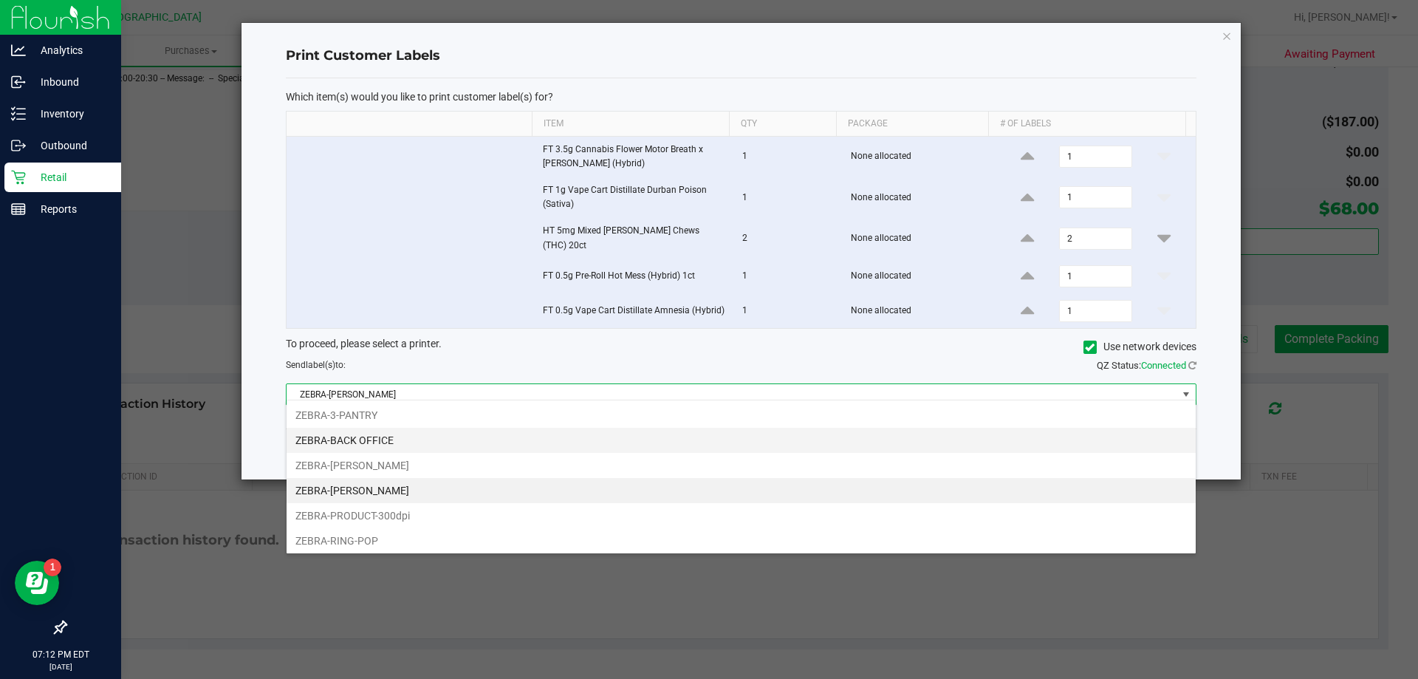
scroll to position [22, 910]
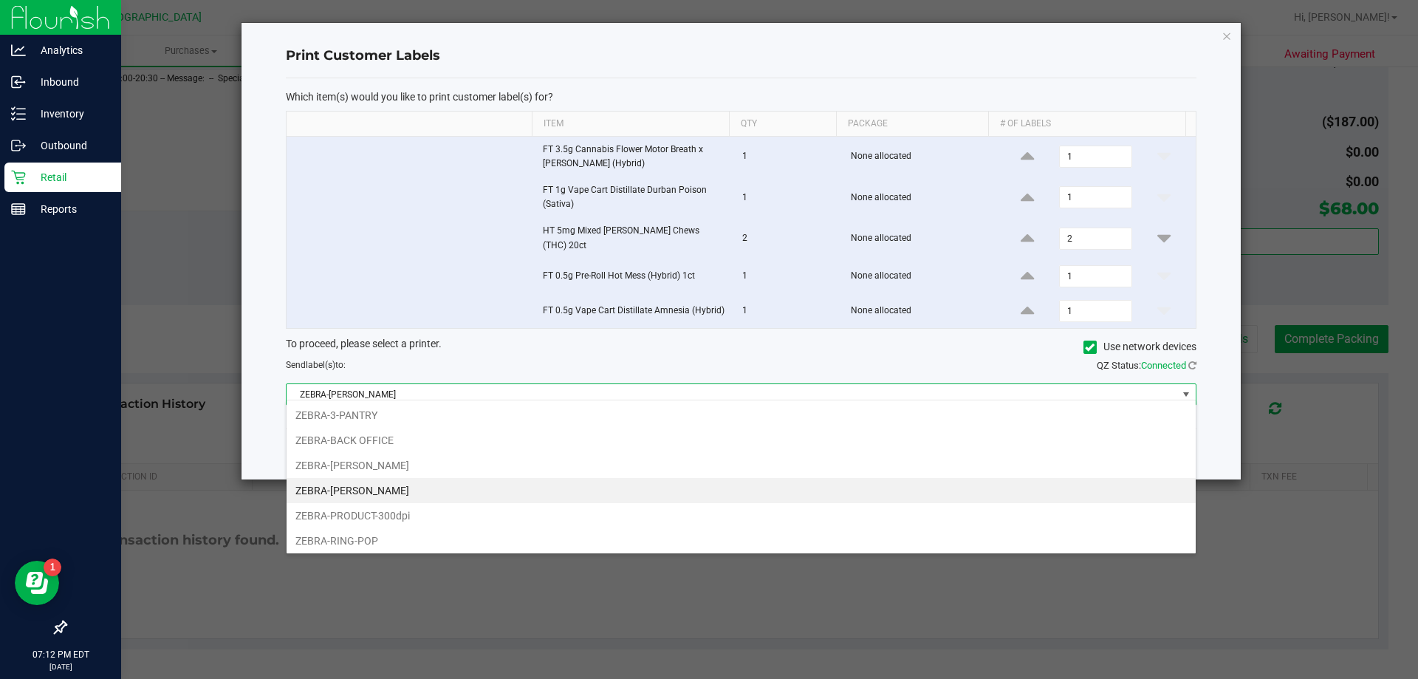
click at [396, 487] on li "ZEBRA-[PERSON_NAME]" at bounding box center [741, 490] width 909 height 25
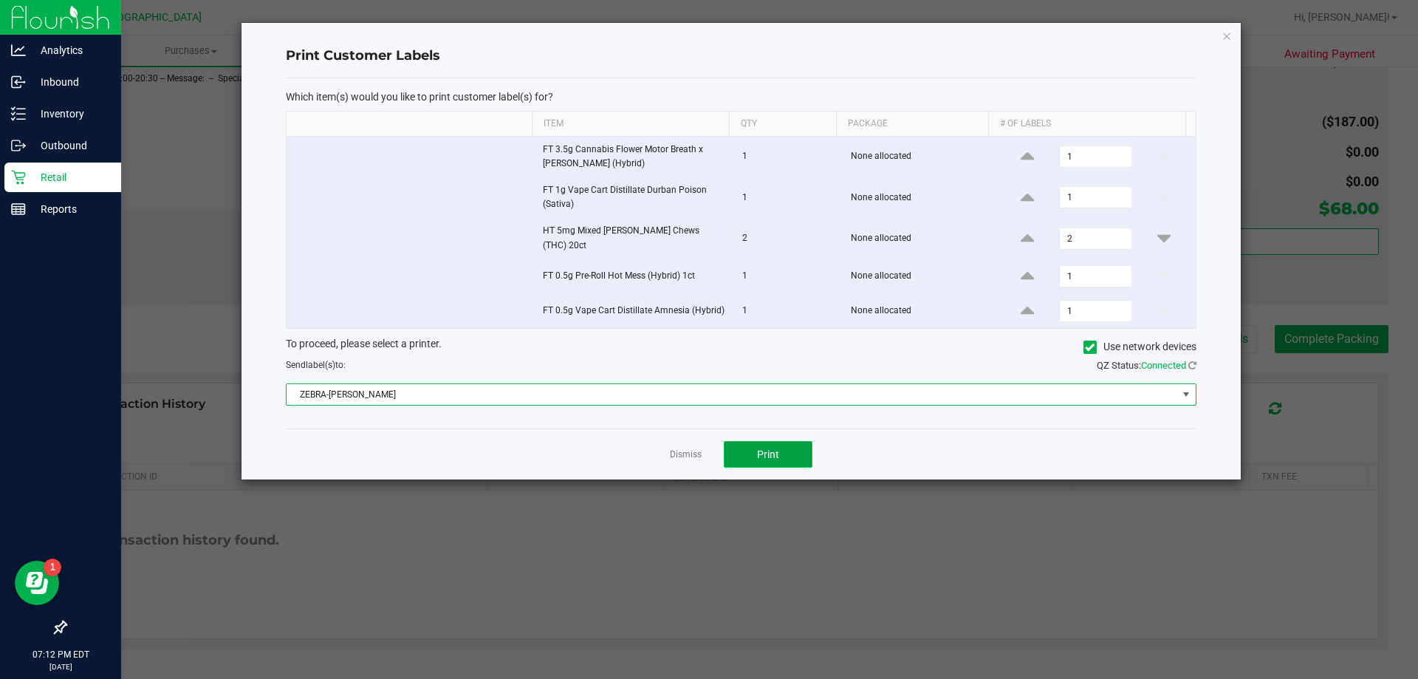
click at [784, 443] on button "Print" at bounding box center [768, 454] width 89 height 27
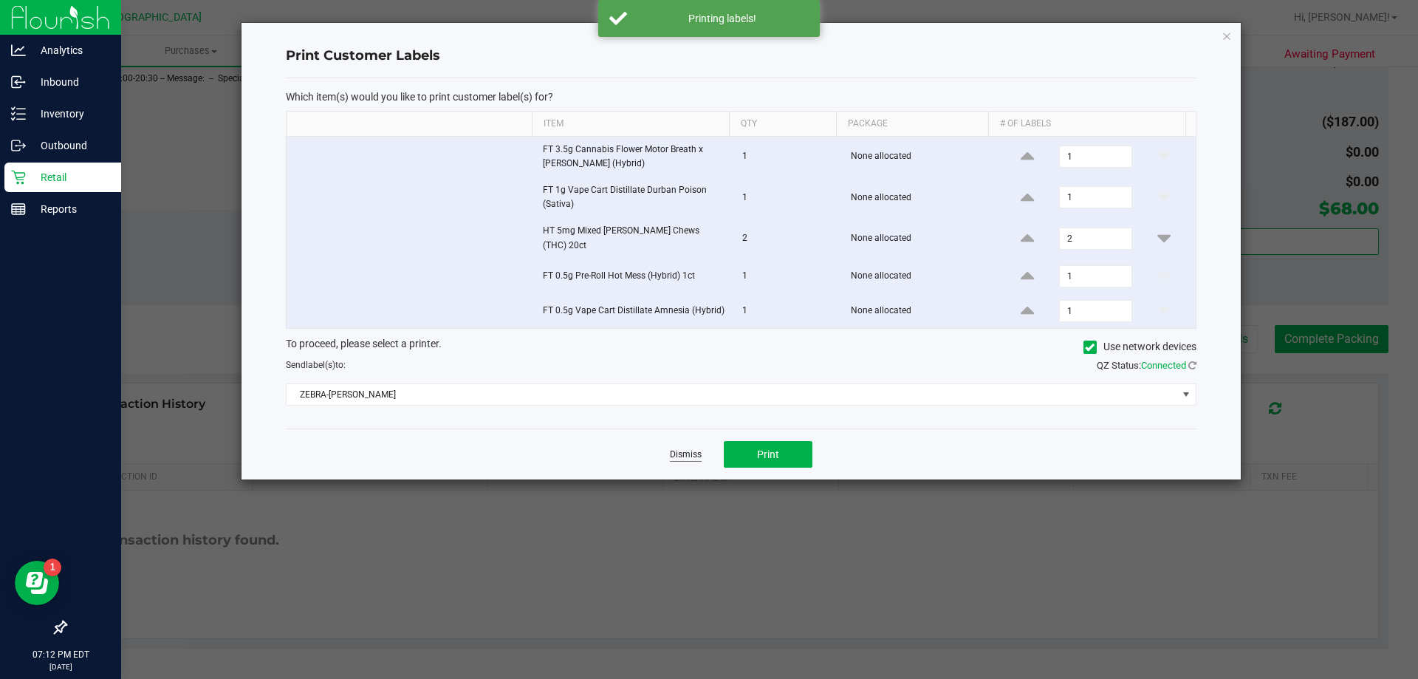
click at [691, 449] on link "Dismiss" at bounding box center [686, 454] width 32 height 13
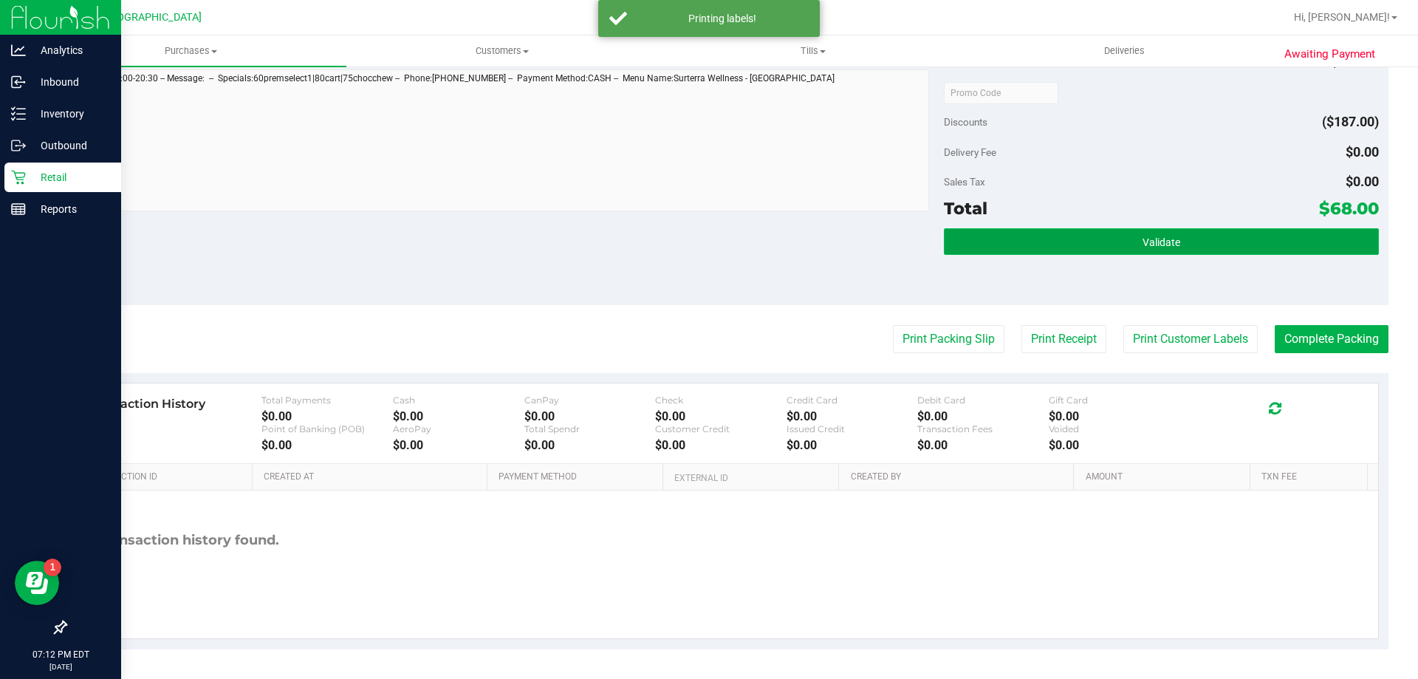
click at [1105, 250] on button "Validate" at bounding box center [1161, 241] width 434 height 27
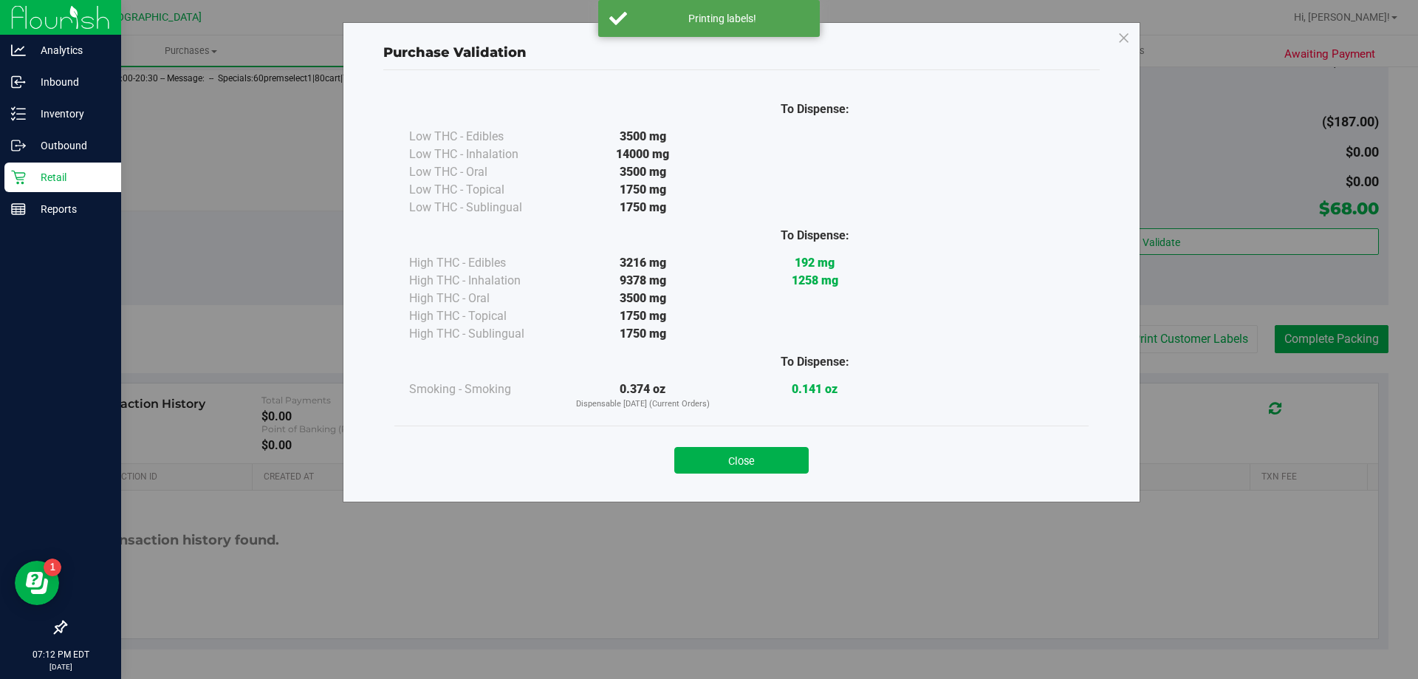
click at [741, 445] on div "Close" at bounding box center [741, 455] width 672 height 37
click at [750, 454] on button "Close" at bounding box center [741, 460] width 134 height 27
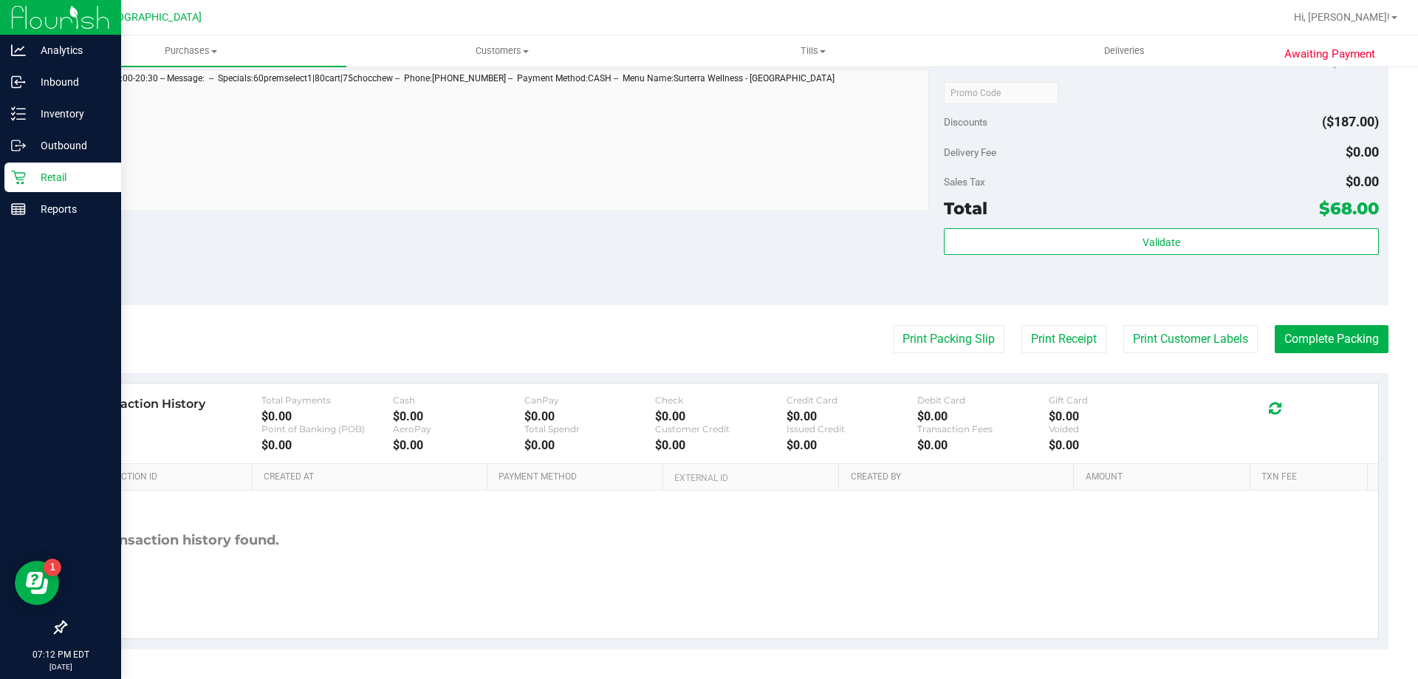
click at [1284, 336] on button "Complete Packing" at bounding box center [1332, 339] width 114 height 28
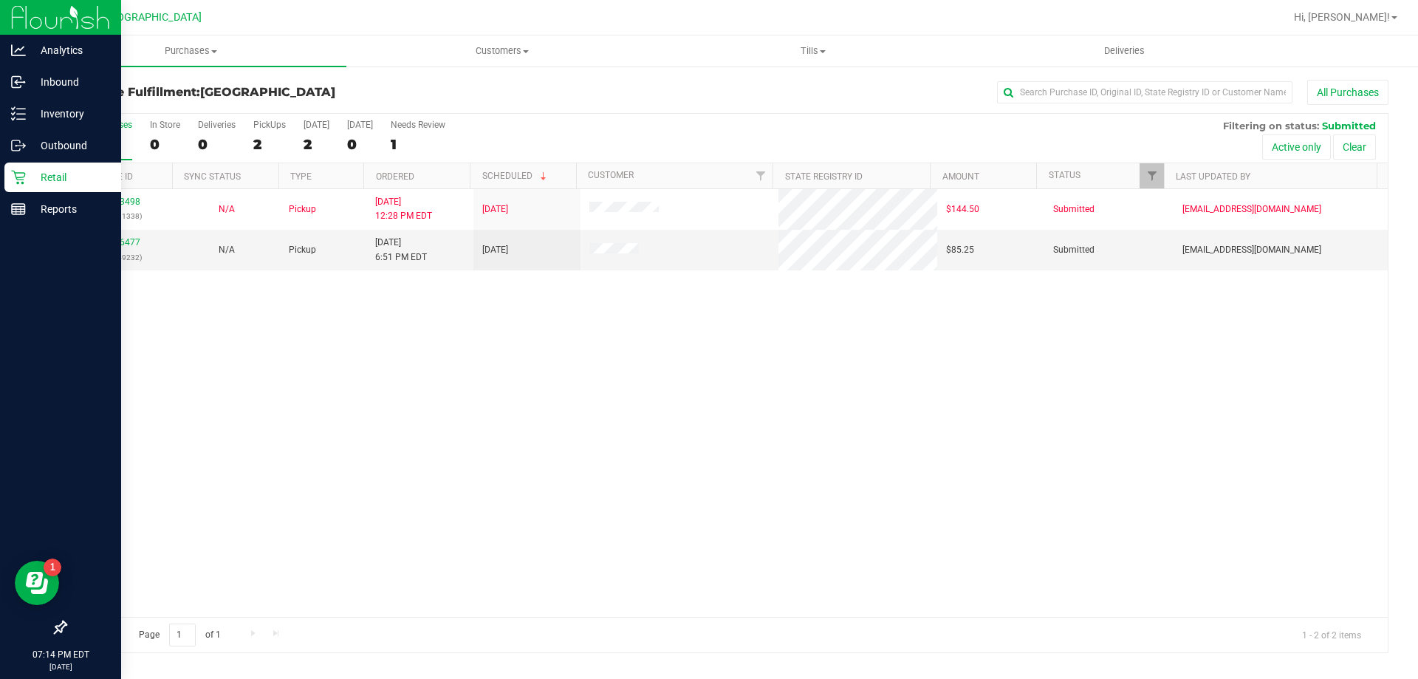
click at [389, 385] on div "11993498 (327011338) N/A Pickup [DATE] 12:28 PM EDT 9/23/2025 $144.50 Submitted…" at bounding box center [727, 403] width 1322 height 428
drag, startPoint x: 404, startPoint y: 357, endPoint x: 212, endPoint y: 292, distance: 202.7
click at [403, 357] on div "11993498 (327011338) N/A Pickup [DATE] 12:28 PM EDT 9/23/2025 $144.50 Submitted…" at bounding box center [727, 403] width 1322 height 428
click at [130, 242] on link "11996477" at bounding box center [119, 242] width 41 height 10
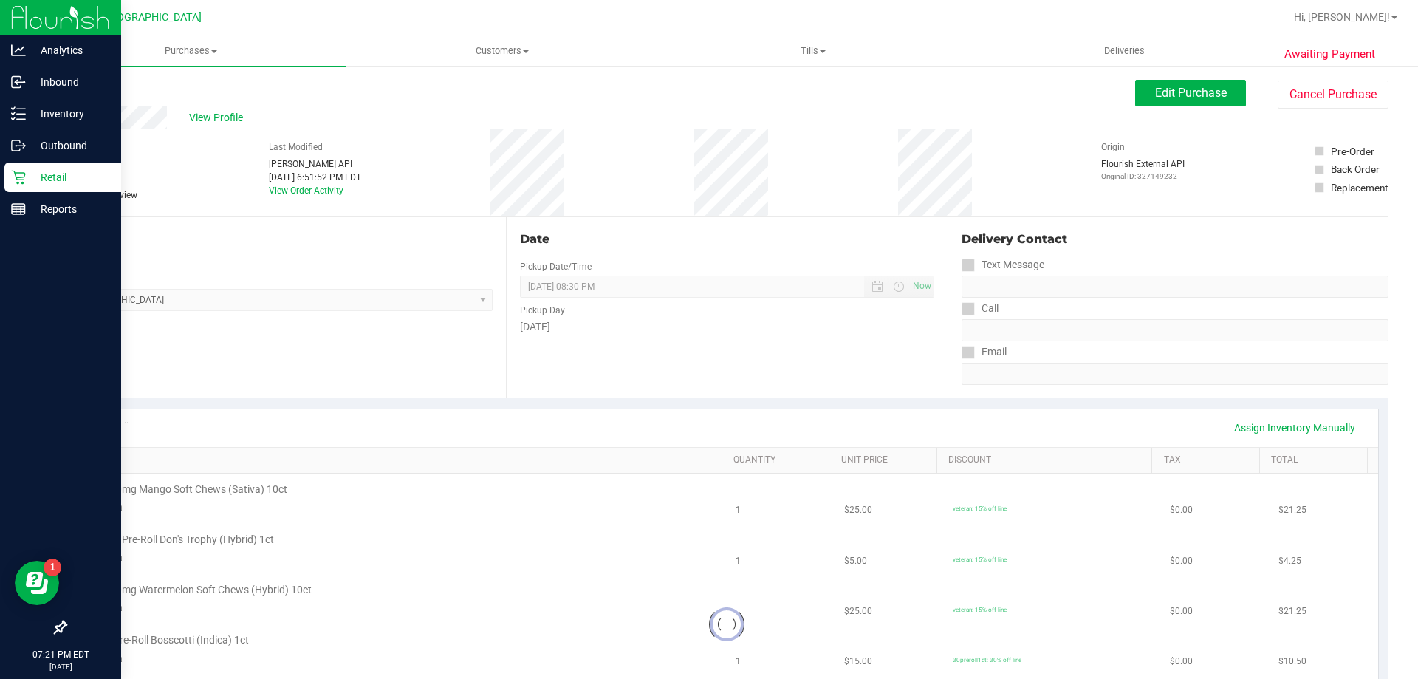
click at [665, 120] on div "View Profile" at bounding box center [600, 117] width 1070 height 22
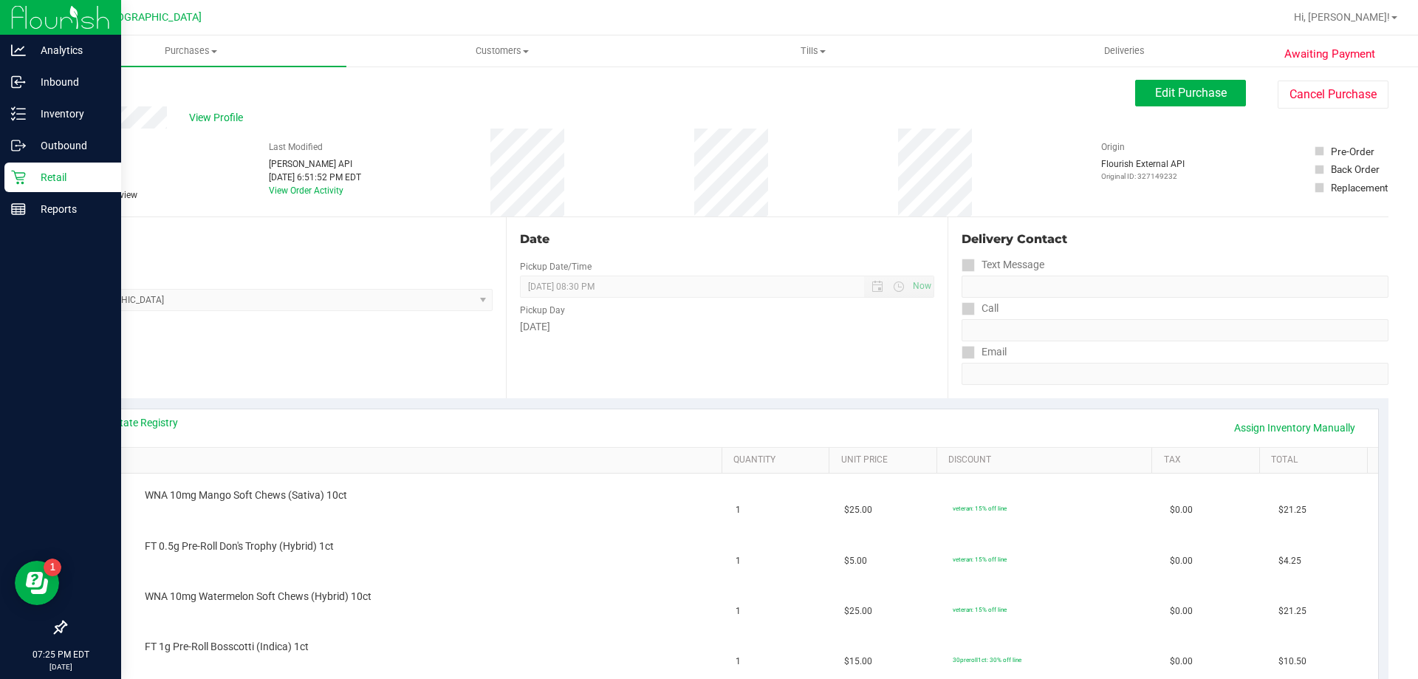
click at [269, 295] on span "[GEOGRAPHIC_DATA] WC Select Store [PERSON_NAME][GEOGRAPHIC_DATA] [PERSON_NAME][…" at bounding box center [279, 300] width 428 height 22
click at [32, 187] on div "Retail" at bounding box center [62, 177] width 117 height 30
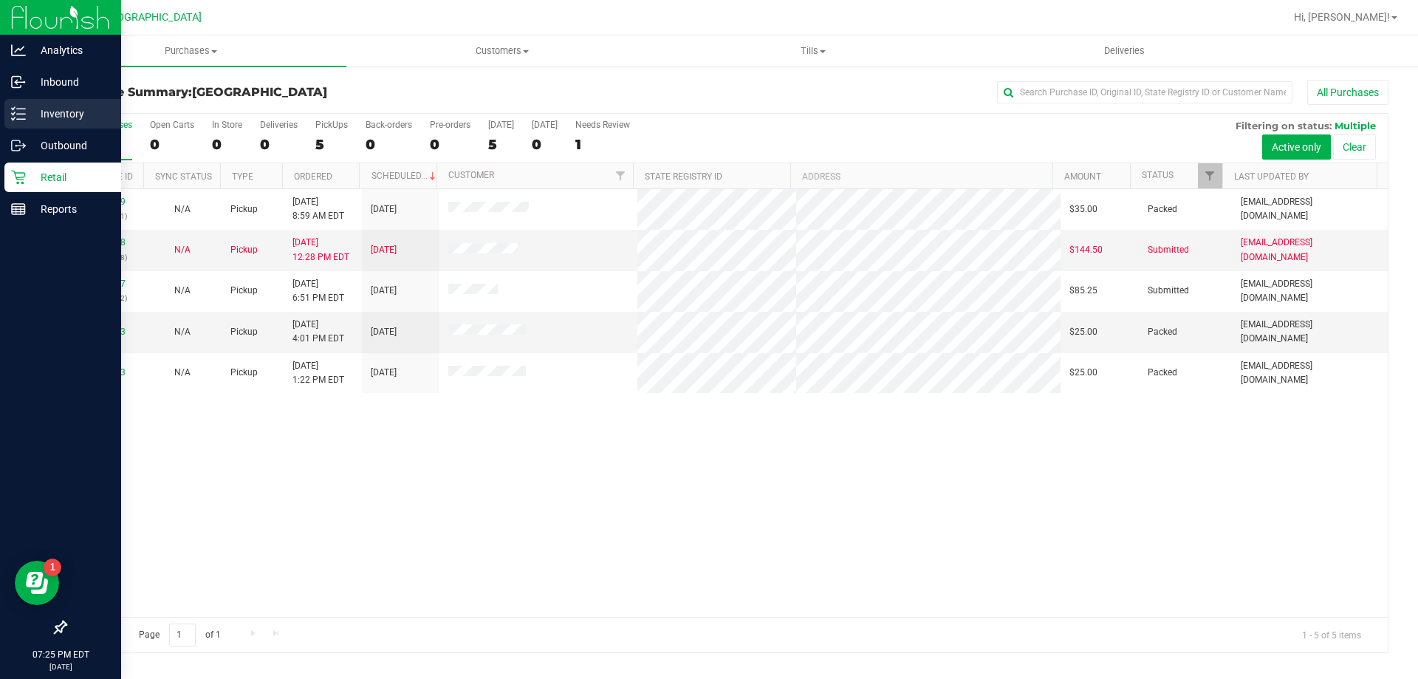
click at [18, 115] on icon at bounding box center [18, 113] width 15 height 15
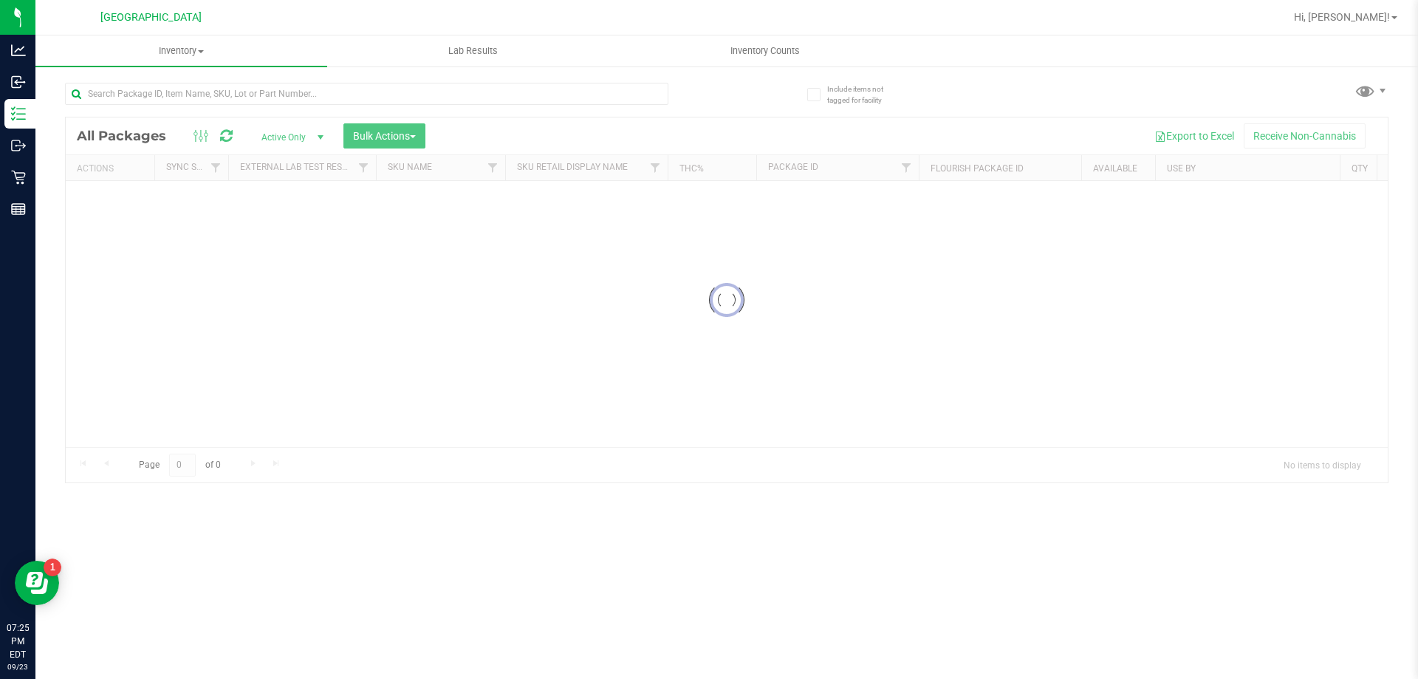
click at [164, 109] on div at bounding box center [366, 100] width 603 height 34
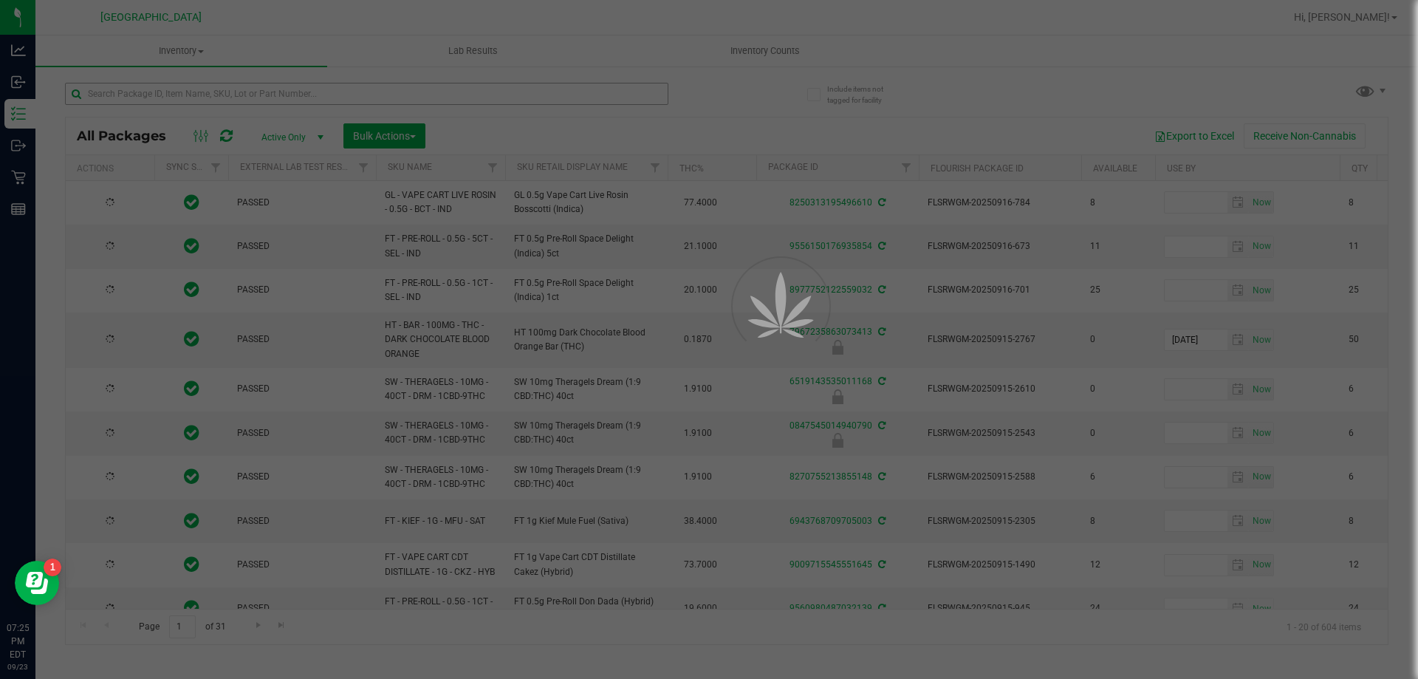
click at [164, 86] on div at bounding box center [709, 339] width 1418 height 679
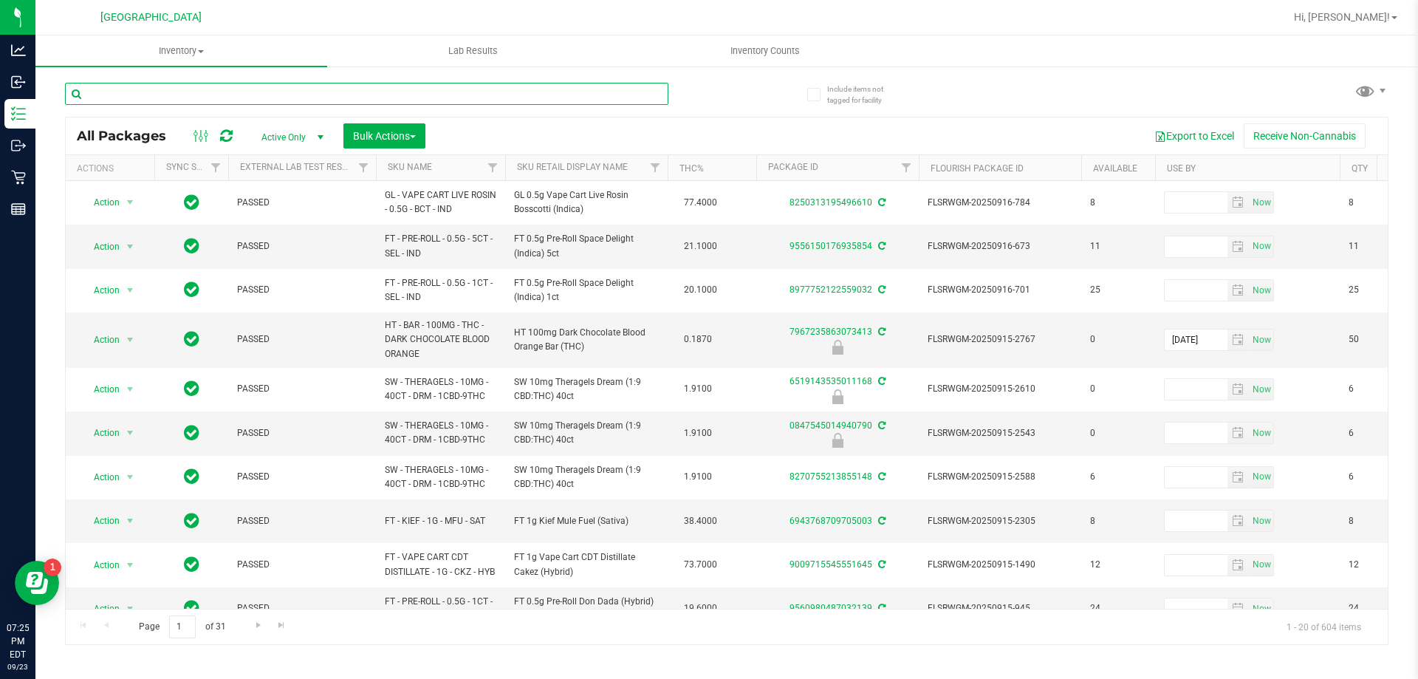
click at [162, 92] on input "text" at bounding box center [366, 94] width 603 height 22
type input "caramel"
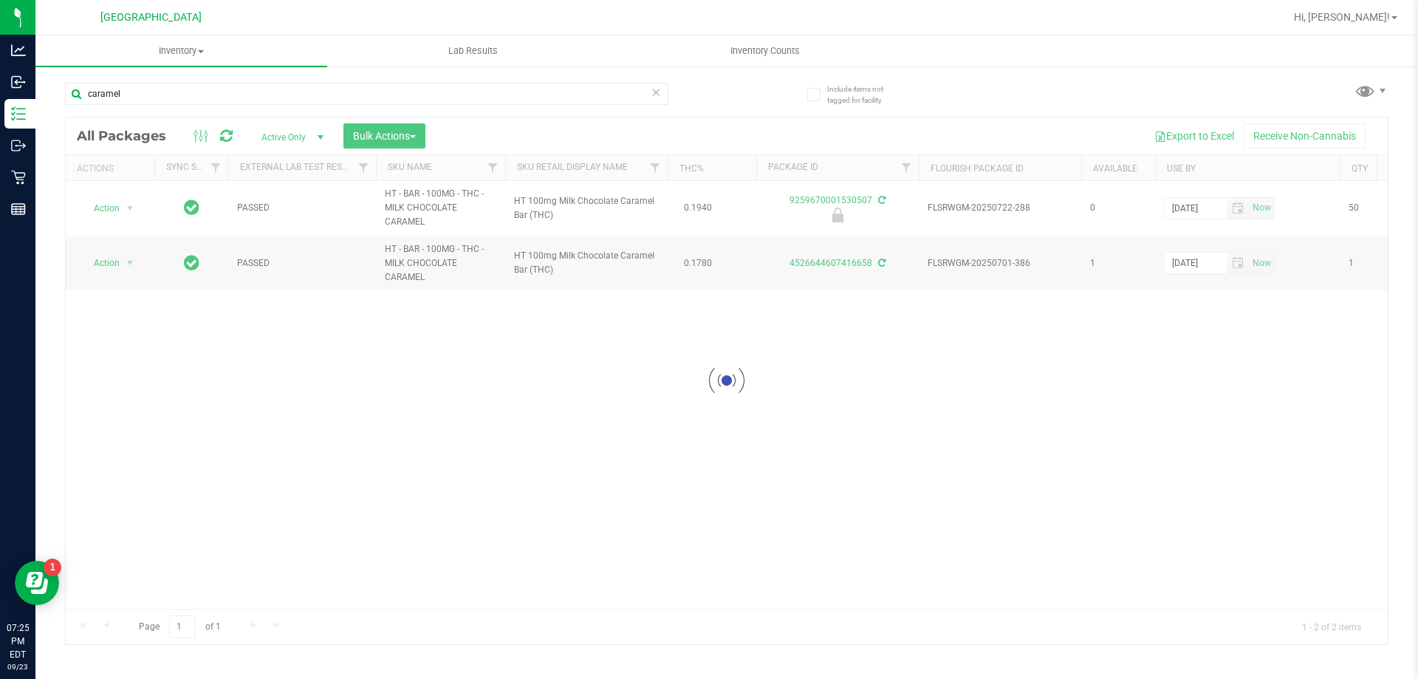
click at [661, 377] on div at bounding box center [727, 380] width 1322 height 527
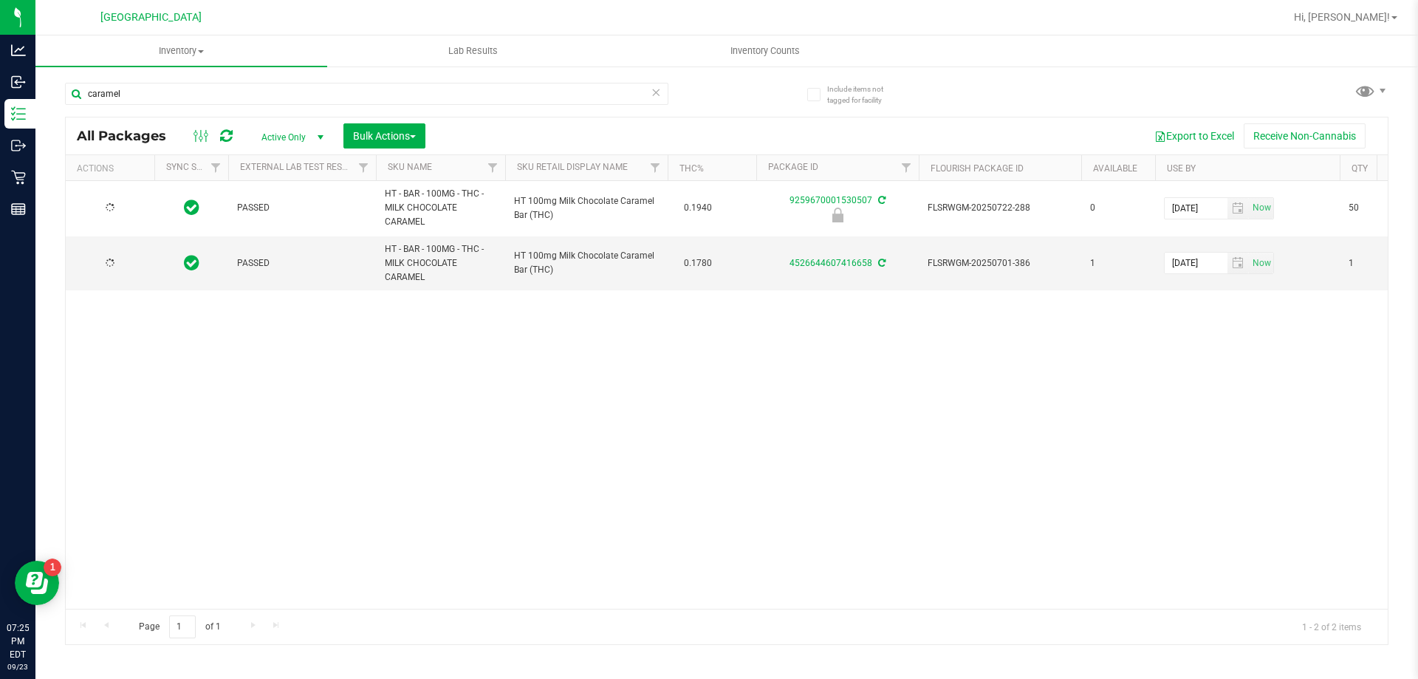
click at [691, 400] on div "PASSED HT - BAR - 100MG - THC - MILK CHOCOLATE CARAMEL HT 100mg Milk Chocolate …" at bounding box center [727, 395] width 1322 height 428
click at [532, 476] on div "Action Action Edit attributes Global inventory Locate package Package audit log…" at bounding box center [727, 395] width 1322 height 428
click at [577, 354] on div "Action Action Edit attributes Global inventory Locate package Package audit log…" at bounding box center [727, 395] width 1322 height 428
click at [738, 367] on div "Action Action Edit attributes Global inventory Locate package Package audit log…" at bounding box center [727, 395] width 1322 height 428
click at [594, 388] on div "Action Action Edit attributes Global inventory Locate package Package audit log…" at bounding box center [727, 395] width 1322 height 428
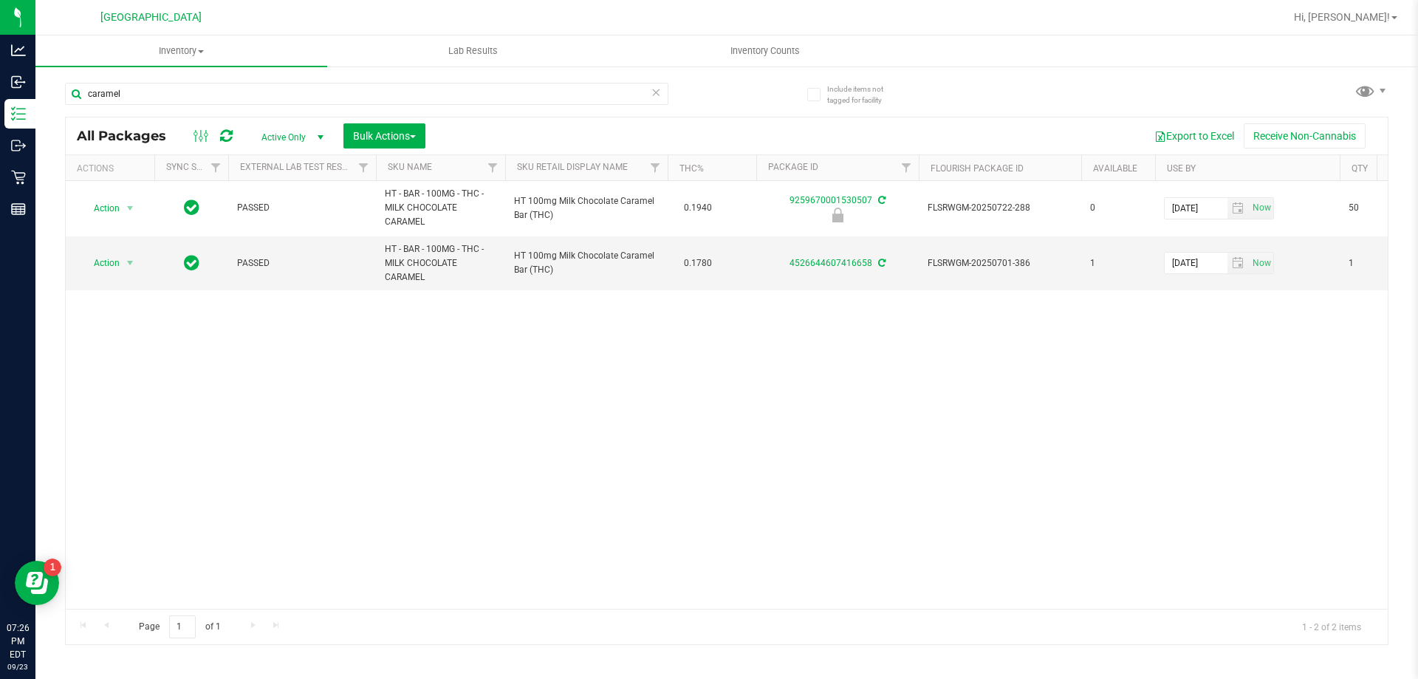
drag, startPoint x: 727, startPoint y: 336, endPoint x: 738, endPoint y: 332, distance: 12.4
click at [738, 332] on div "Action Action Edit attributes Global inventory Locate package Package audit log…" at bounding box center [727, 395] width 1322 height 428
click at [798, 145] on div "Export to Excel Receive Non-Cannabis" at bounding box center [906, 135] width 940 height 25
click at [635, 168] on th "Sku Retail Display Name" at bounding box center [586, 168] width 162 height 26
click at [642, 323] on div "Action Action Adjust qty Create package Edit attributes Global inventory Locate…" at bounding box center [727, 395] width 1322 height 428
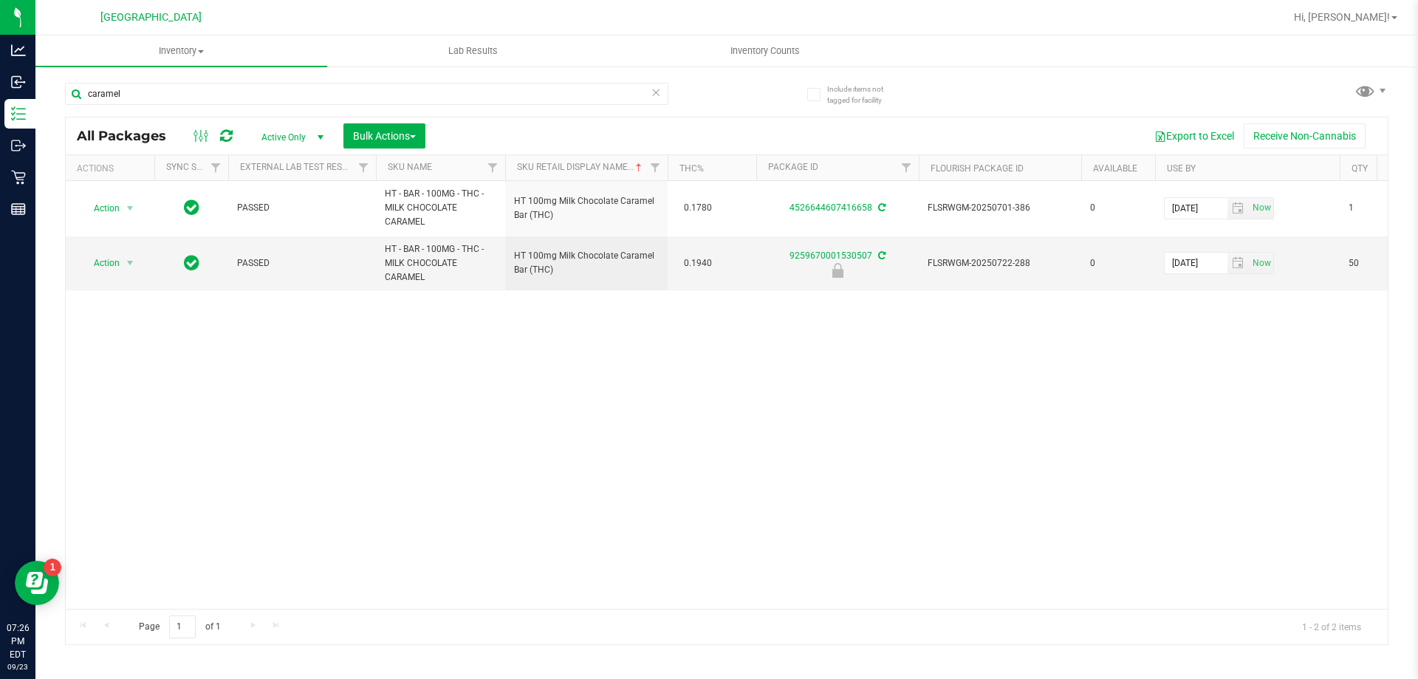
click at [626, 142] on div "Export to Excel Receive Non-Cannabis" at bounding box center [906, 135] width 940 height 25
click at [110, 268] on span "Action" at bounding box center [100, 263] width 40 height 21
click at [159, 377] on li "Print package label" at bounding box center [128, 376] width 95 height 22
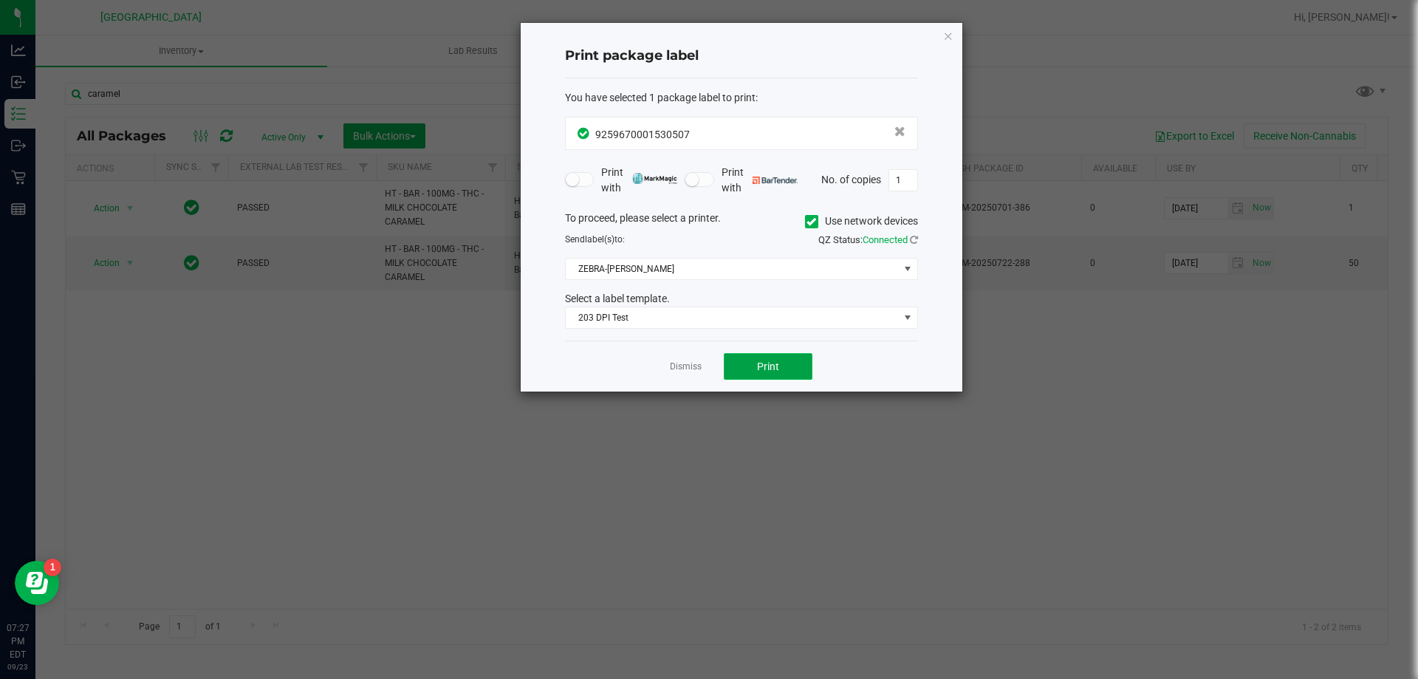
click at [744, 366] on button "Print" at bounding box center [768, 366] width 89 height 27
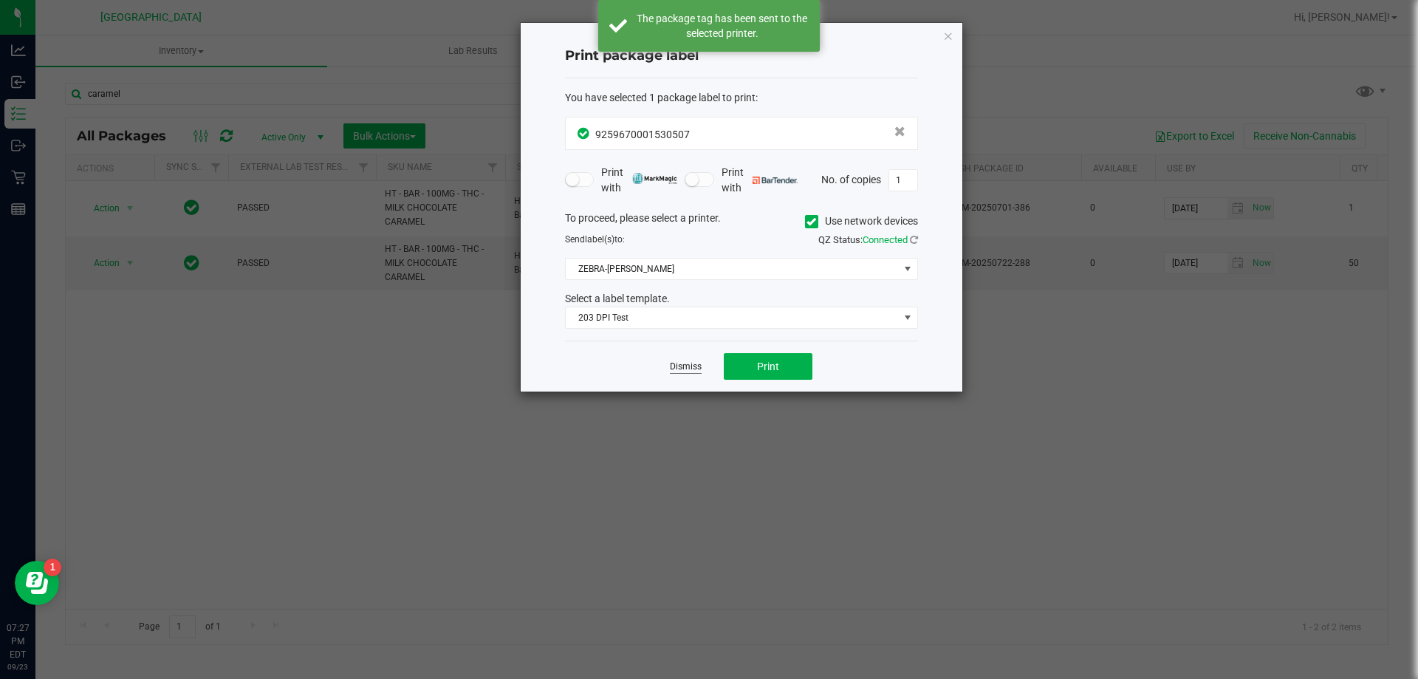
click at [679, 368] on link "Dismiss" at bounding box center [686, 366] width 32 height 13
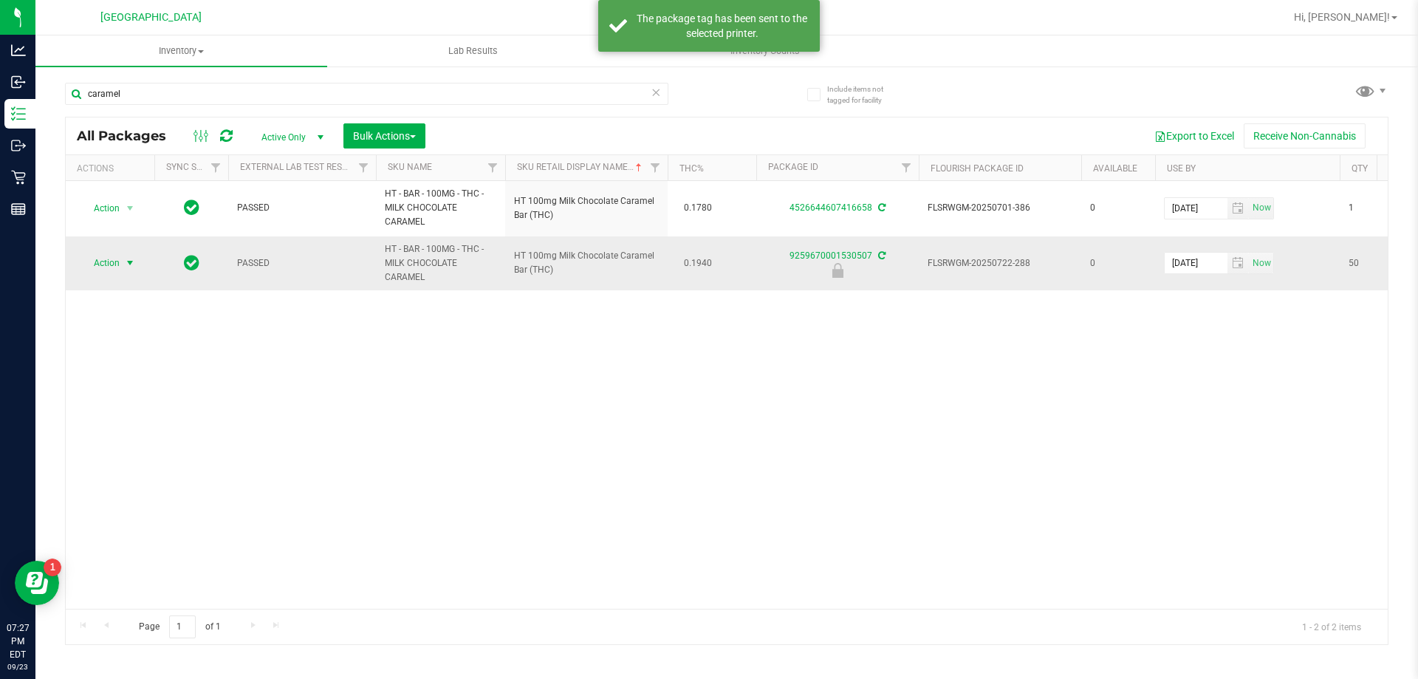
click at [119, 263] on span "Action" at bounding box center [100, 263] width 40 height 21
click at [137, 428] on li "Unlock package" at bounding box center [128, 439] width 95 height 22
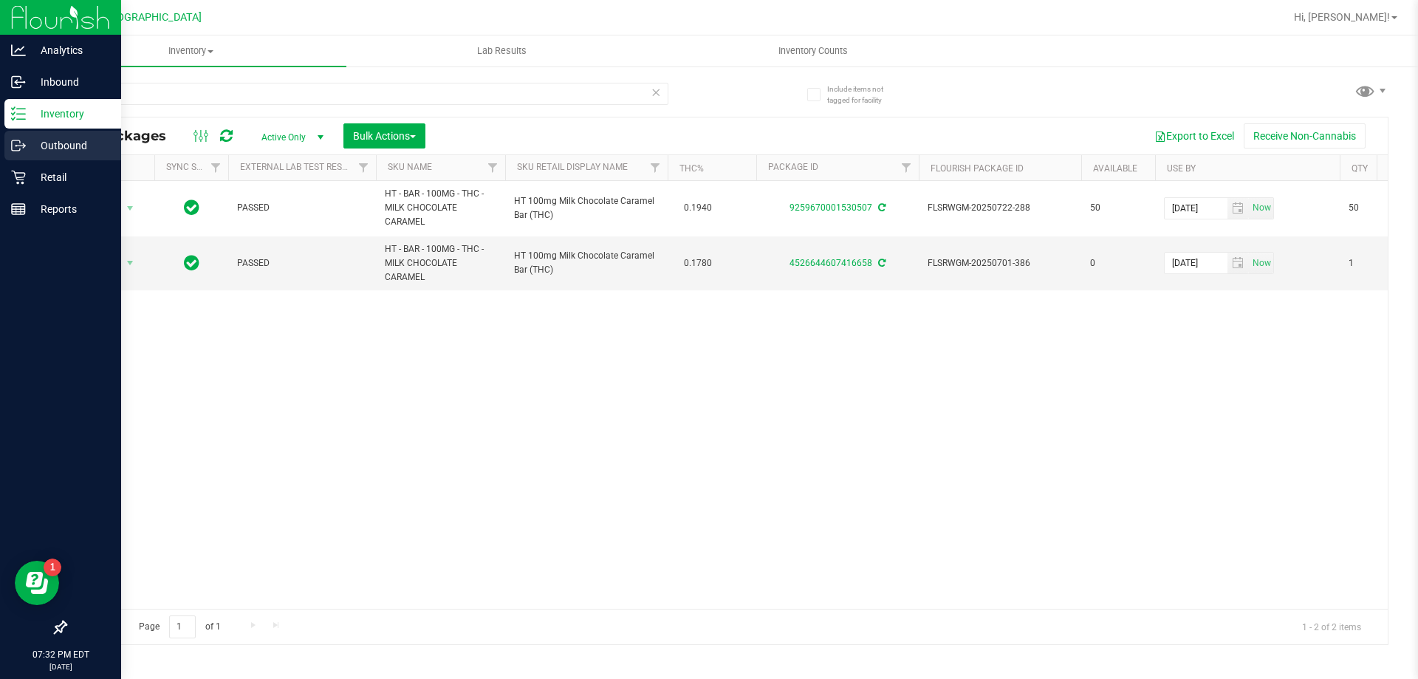
click at [25, 162] on link "Outbound" at bounding box center [60, 147] width 121 height 32
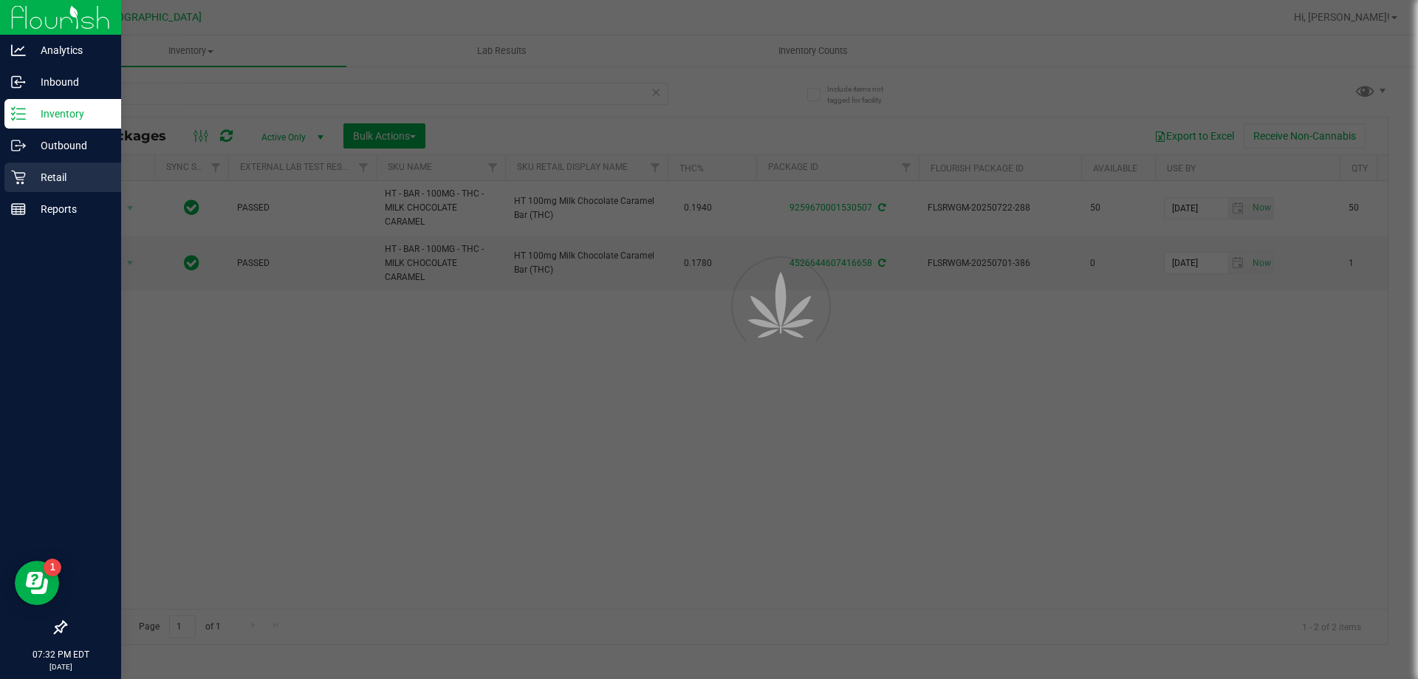
click at [40, 180] on p "Retail" at bounding box center [70, 177] width 89 height 18
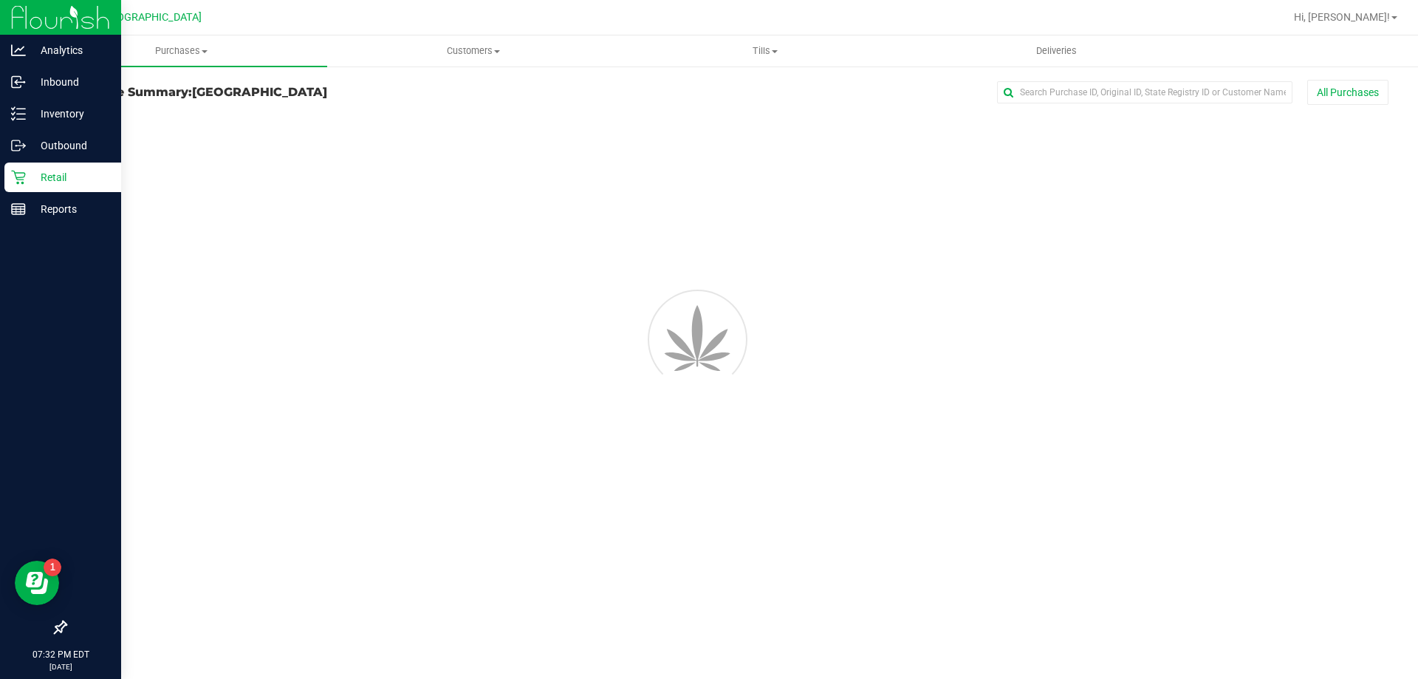
click at [66, 181] on p "Retail" at bounding box center [70, 177] width 89 height 18
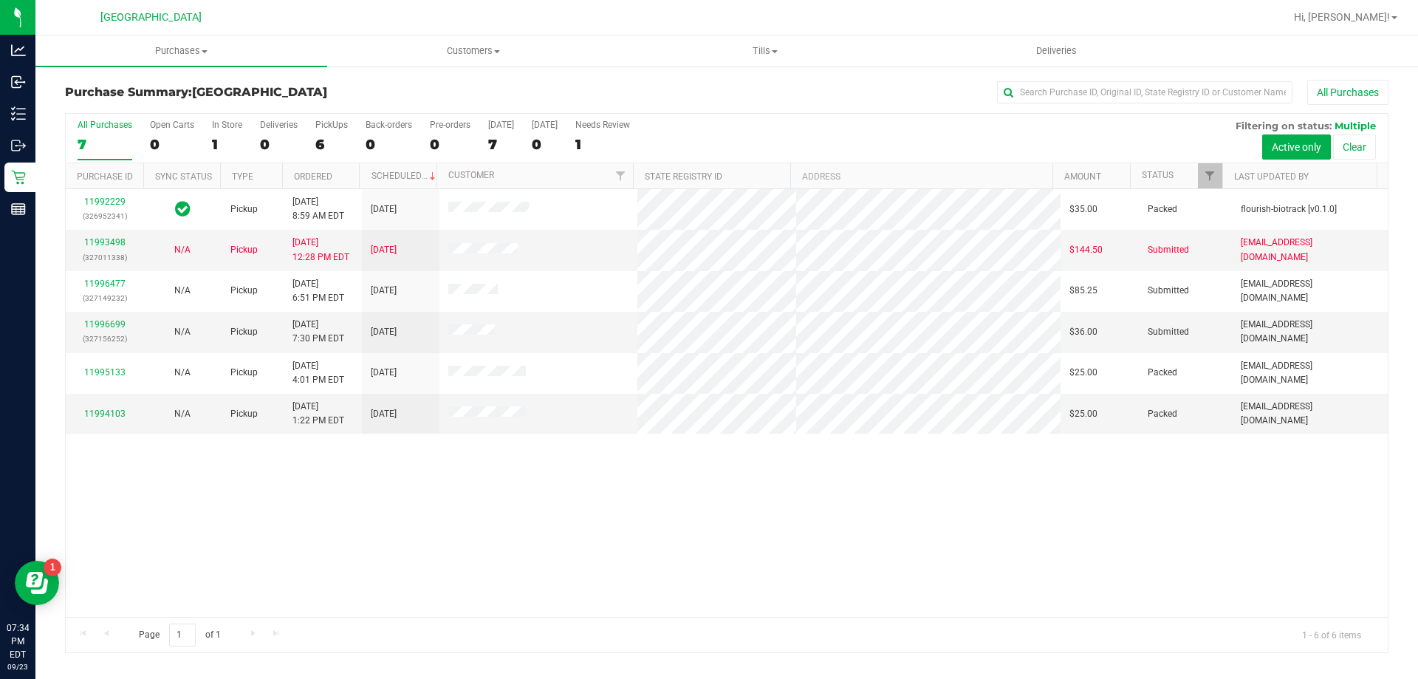
click at [501, 515] on div "11992229 (326952341) Pickup [DATE] 8:59 AM EDT 9/23/2025 $35.00 Packed flourish…" at bounding box center [727, 403] width 1322 height 428
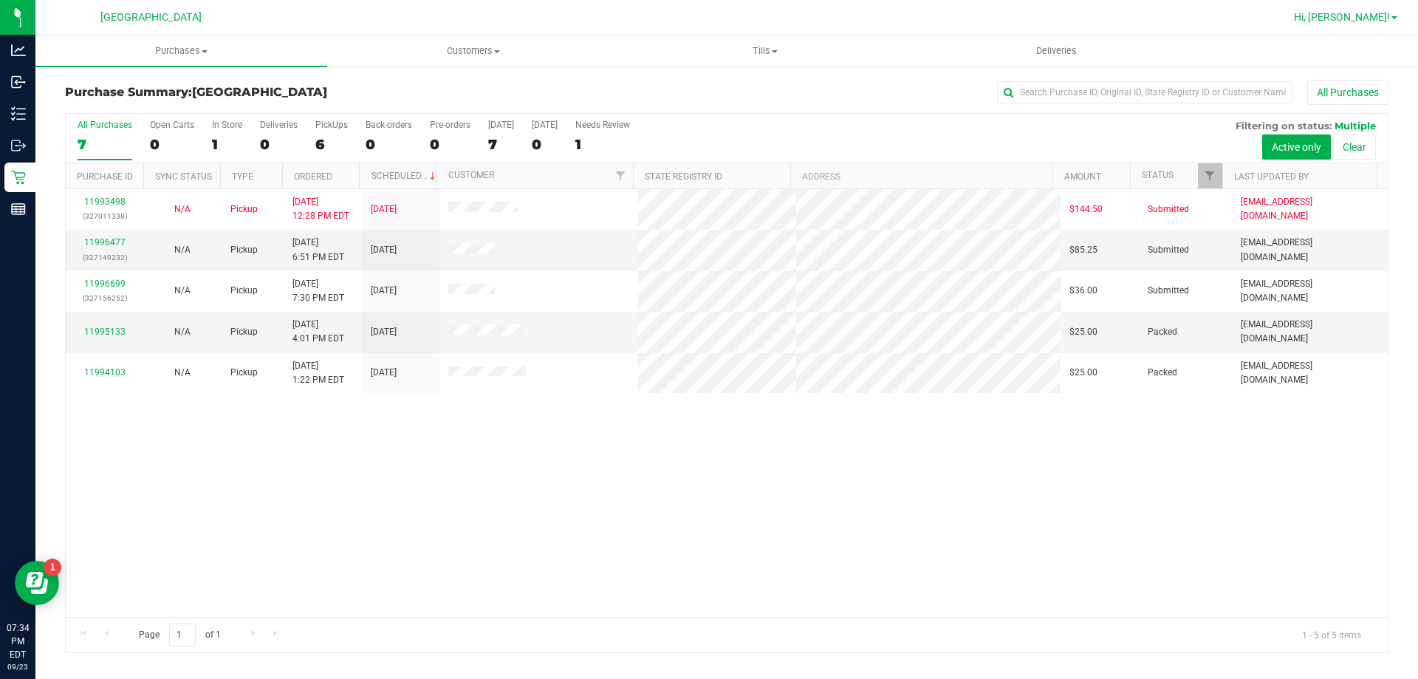
click at [1381, 13] on span "Hi, [PERSON_NAME]!" at bounding box center [1342, 17] width 96 height 12
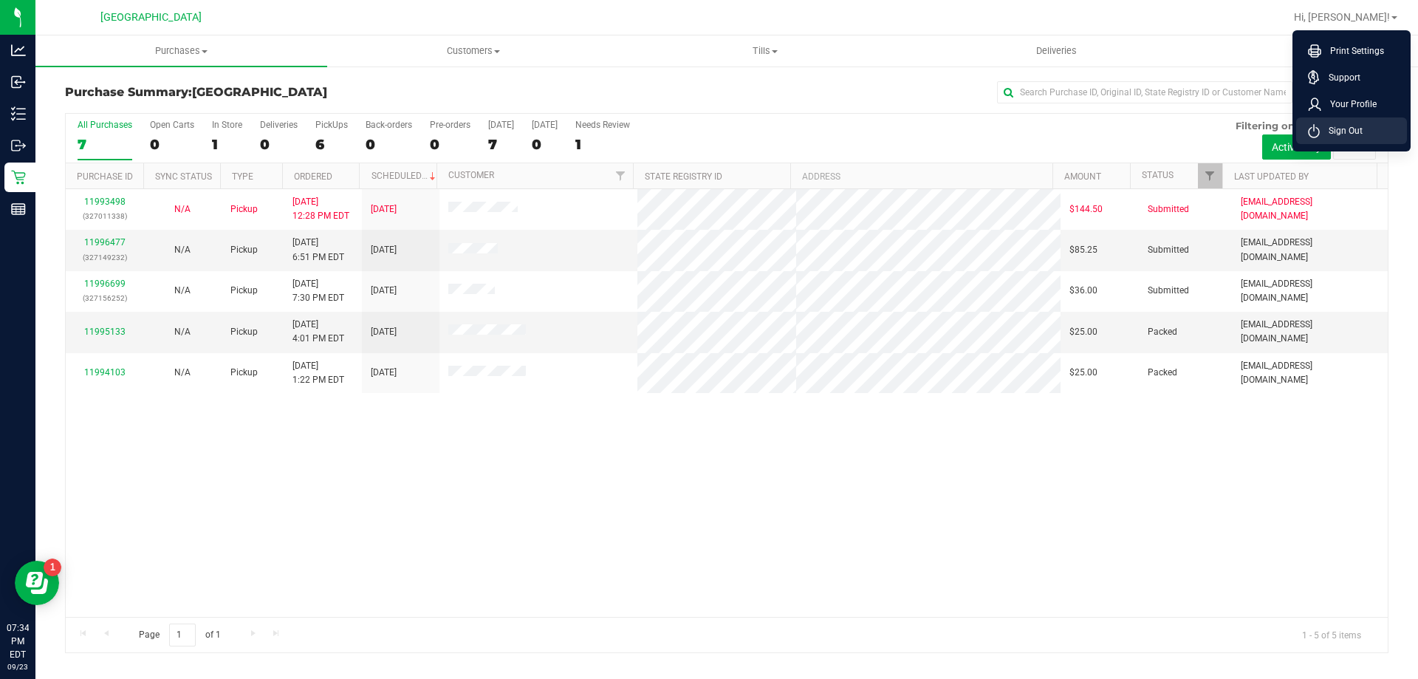
click at [1346, 132] on span "Sign Out" at bounding box center [1341, 130] width 43 height 15
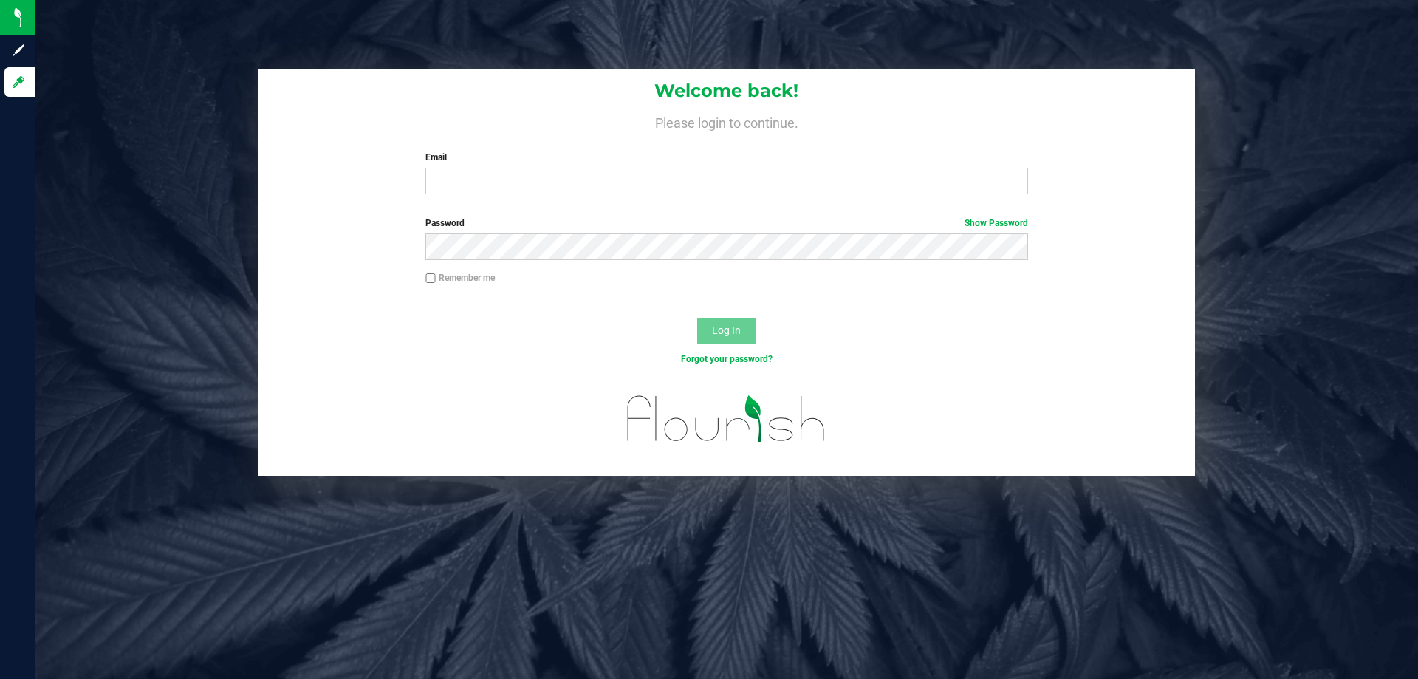
click at [490, 164] on label "Email" at bounding box center [726, 157] width 602 height 13
click at [490, 168] on input "Email" at bounding box center [726, 181] width 602 height 27
type input "[EMAIL_ADDRESS][DOMAIN_NAME]"
click at [469, 225] on label "Password Show Password" at bounding box center [726, 222] width 602 height 13
click at [697, 318] on button "Log In" at bounding box center [726, 331] width 59 height 27
